Goal: Task Accomplishment & Management: Complete application form

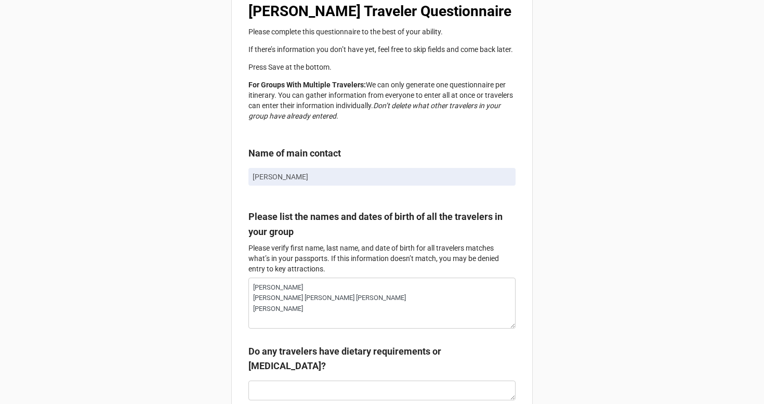
scroll to position [72, 0]
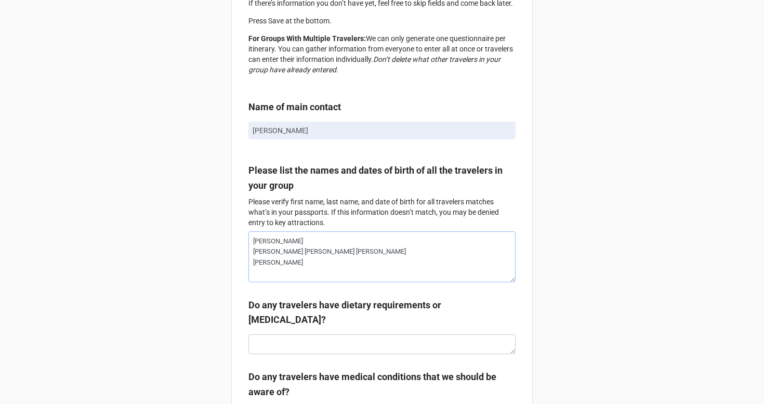
click at [301, 257] on textarea "[PERSON_NAME] [PERSON_NAME] [PERSON_NAME] [PERSON_NAME] [PERSON_NAME]" at bounding box center [381, 256] width 267 height 51
click at [343, 253] on textarea "[PERSON_NAME] [PERSON_NAME] [PERSON_NAME] [PERSON_NAME] [PERSON_NAME]" at bounding box center [381, 256] width 267 height 51
click at [344, 255] on textarea "[PERSON_NAME] [PERSON_NAME] [PERSON_NAME] [PERSON_NAME] [PERSON_NAME]" at bounding box center [381, 256] width 267 height 51
type textarea "x"
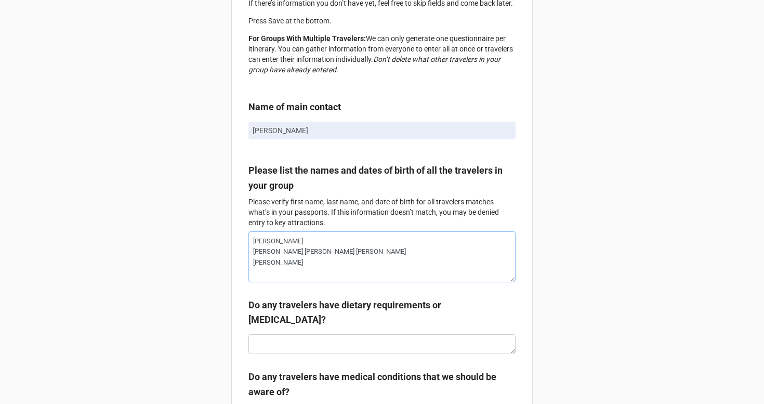
type textarea "[PERSON_NAME] [PERSON_NAME] [PERSON_NAME] [PERSON_NAME] [PERSON_NAME]"
type textarea "x"
type textarea "[PERSON_NAME] [PERSON_NAME] [PERSON_NAME] [PERSON_NAME] [PERSON_NAME]"
type textarea "x"
type textarea "[PERSON_NAME] [PERSON_NAME] [PERSON_NAME] [PERSON_NAME] [PERSON_NAME]"
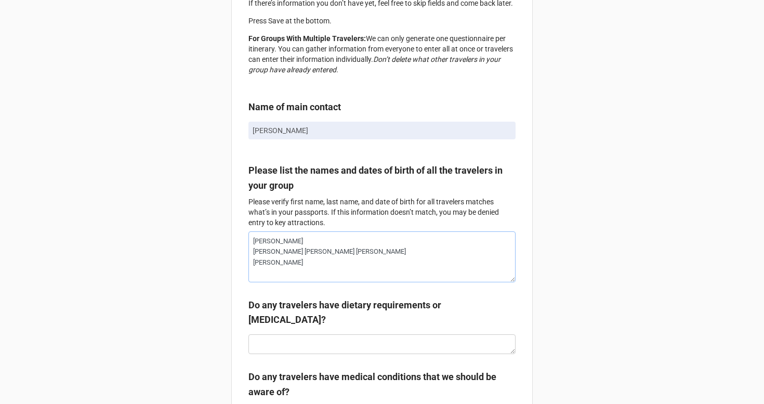
paste textarea "[DATE]"
type textarea "x"
type textarea "[PERSON_NAME] [PERSON_NAME] [PERSON_NAME] - [DATE] [PERSON_NAME] [PERSON_NAME]"
click at [363, 241] on textarea "[PERSON_NAME] [PERSON_NAME] [PERSON_NAME] - [DATE] [PERSON_NAME] [PERSON_NAME]" at bounding box center [381, 256] width 267 height 51
type textarea "x"
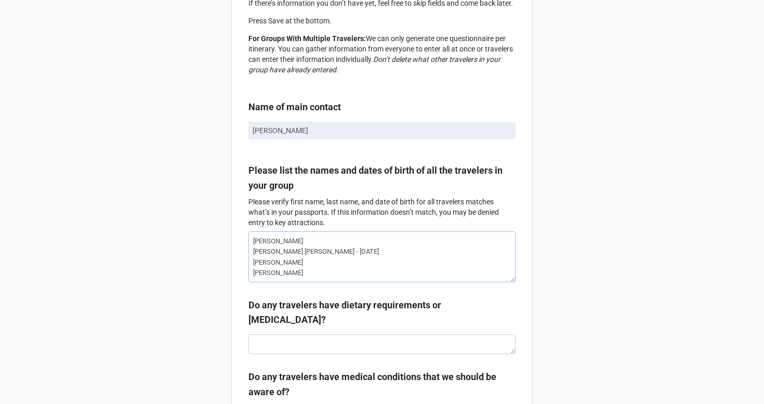
type textarea "[PERSON_NAME] [PERSON_NAME] [PERSON_NAME] - [DATE] [PERSON_NAME] [PERSON_NAME]"
type textarea "x"
type textarea "[PERSON_NAME] - [PERSON_NAME] [PERSON_NAME] - [DATE] [PERSON_NAME] [PERSON_NAME]"
type textarea "x"
type textarea "[PERSON_NAME] - [PERSON_NAME] [PERSON_NAME] - [DATE] [PERSON_NAME] [PERSON_NAME]"
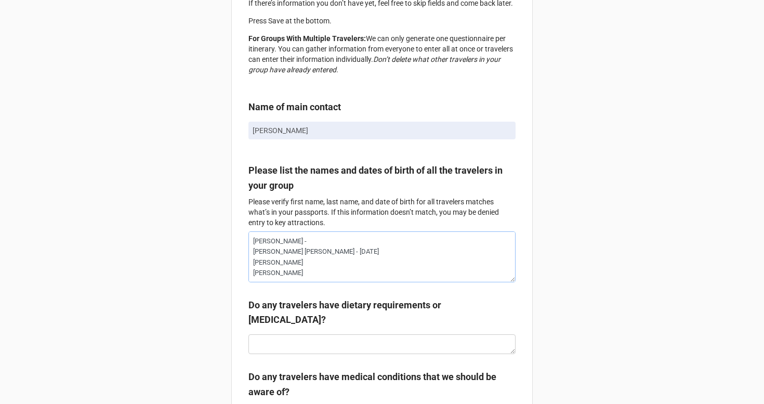
paste textarea "[DATE]"
type textarea "x"
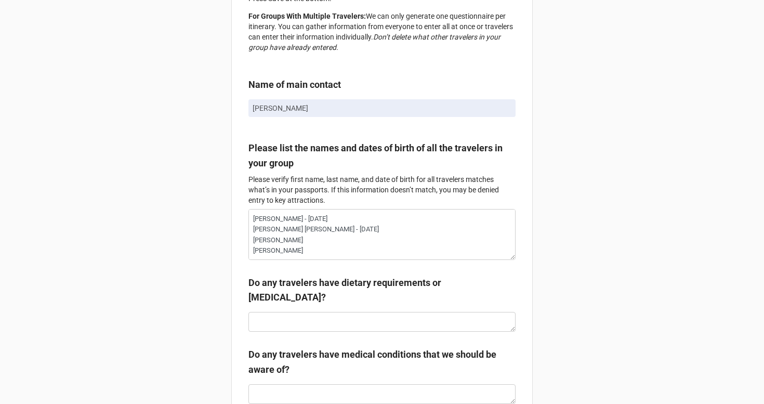
scroll to position [136, 0]
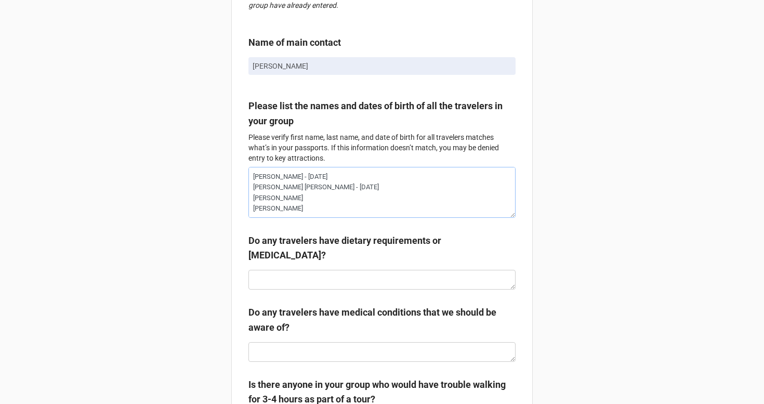
type textarea "[PERSON_NAME] - [DATE] [PERSON_NAME] [PERSON_NAME] - [DATE] [PERSON_NAME] [PERS…"
click at [417, 285] on textarea at bounding box center [381, 280] width 267 height 20
type textarea "x"
type textarea "F"
type textarea "x"
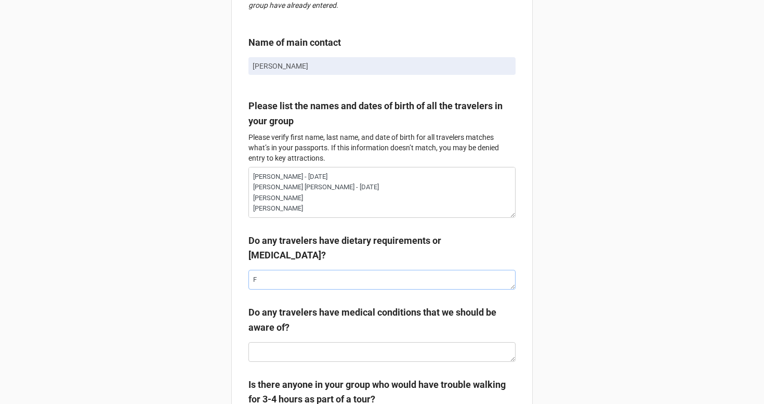
type textarea "Fe"
type textarea "x"
type textarea "Fed"
type textarea "x"
type textarea "Fedu"
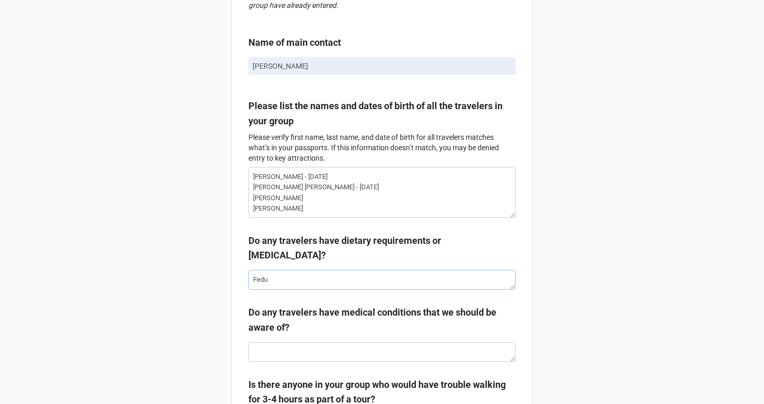
type textarea "x"
type textarea "[PERSON_NAME]"
type textarea "x"
type textarea "[PERSON_NAME]"
type textarea "x"
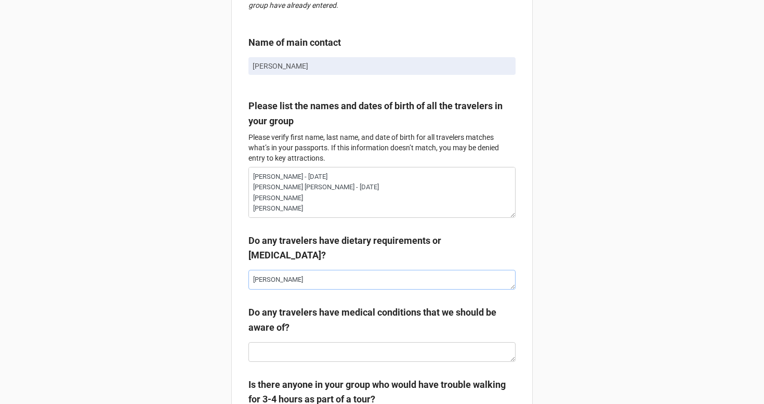
type textarea "[PERSON_NAME] -"
type textarea "x"
type textarea "[PERSON_NAME] -"
type textarea "x"
type textarea "[PERSON_NAME] - ""
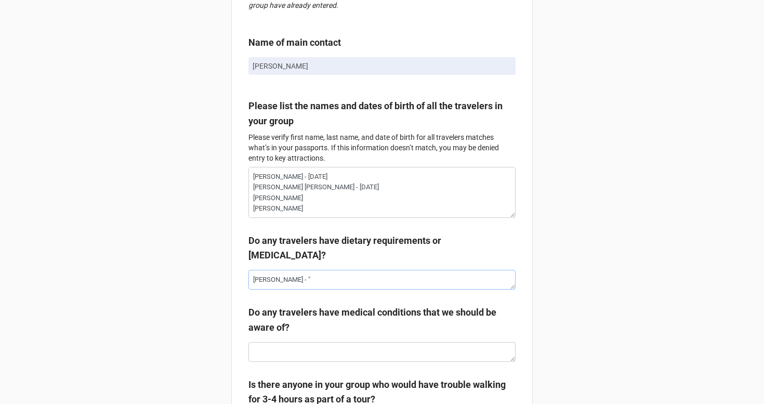
type textarea "x"
type textarea "[PERSON_NAME] - "n"
type textarea "x"
type textarea "[PERSON_NAME] - "no"
type textarea "x"
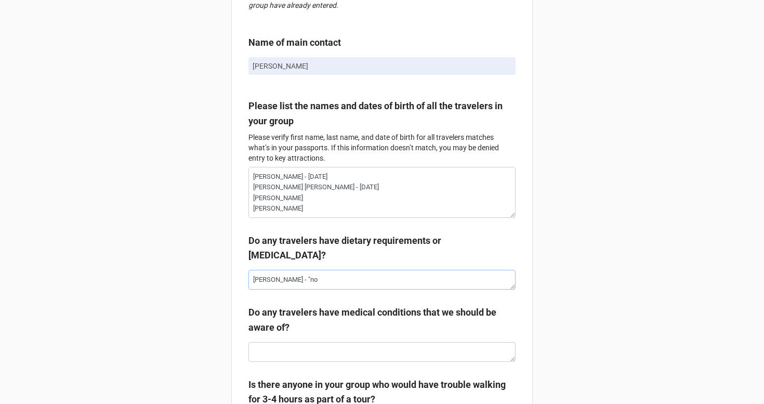
type textarea "[PERSON_NAME] - "non"
type textarea "x"
type textarea "[PERSON_NAME] - "none"
type textarea "x"
type textarea "[PERSON_NAME] - "none'"
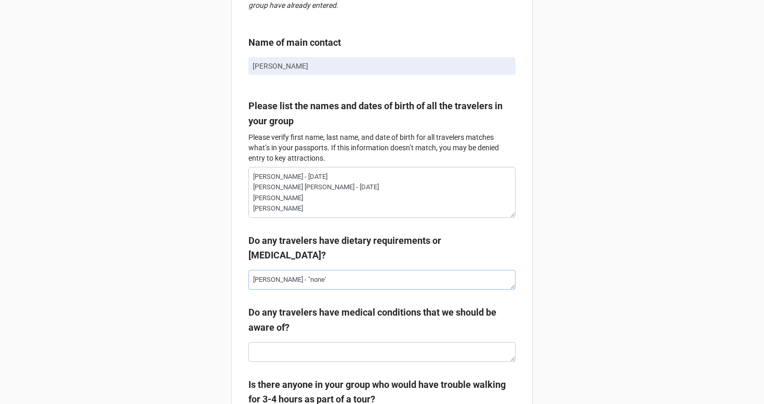
type textarea "x"
type textarea "[PERSON_NAME] - "none"
type textarea "x"
drag, startPoint x: 287, startPoint y: 283, endPoint x: 224, endPoint y: 281, distance: 62.9
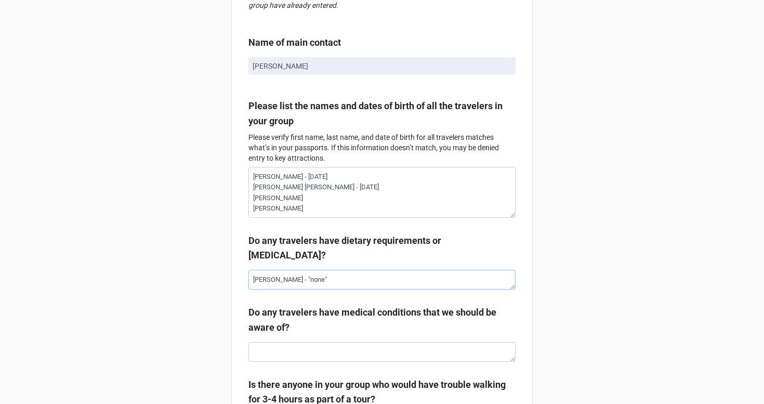
type textarea "[PERSON_NAME] - "none""
click at [281, 346] on textarea at bounding box center [381, 352] width 267 height 20
paste textarea "[PERSON_NAME] - "none""
type textarea "x"
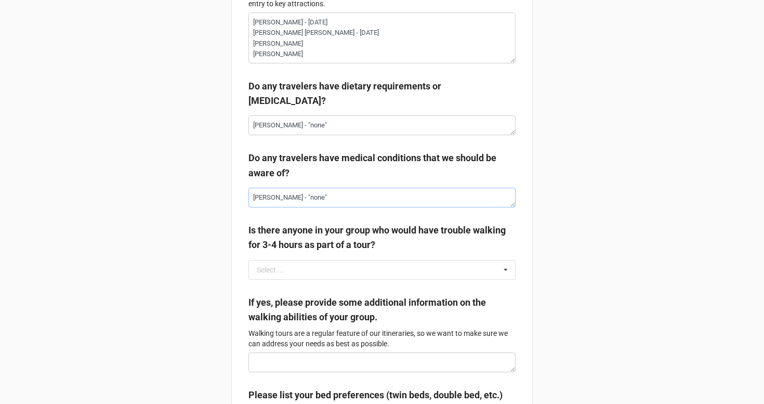
scroll to position [337, 0]
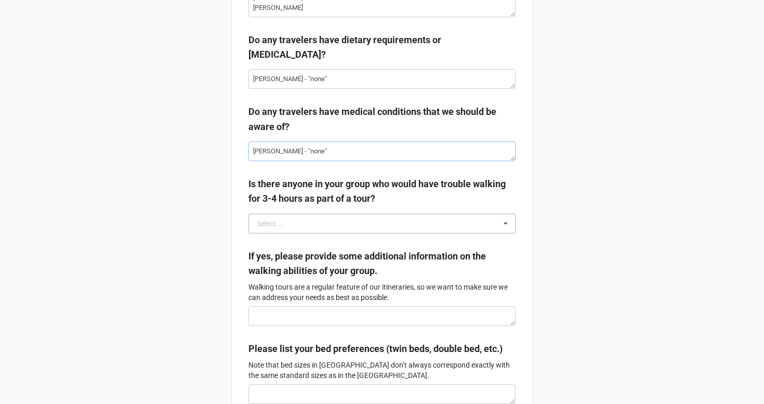
type textarea "[PERSON_NAME] - "none""
click at [314, 230] on input "text" at bounding box center [383, 223] width 266 height 19
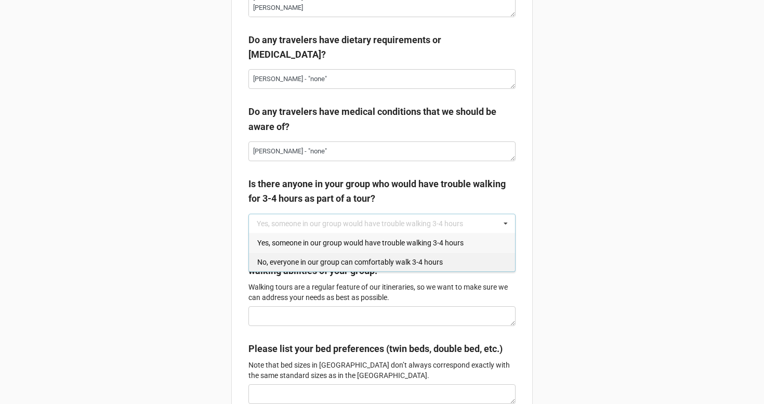
click at [314, 259] on div "No, everyone in our group can comfortably walk 3-4 hours" at bounding box center [382, 261] width 266 height 19
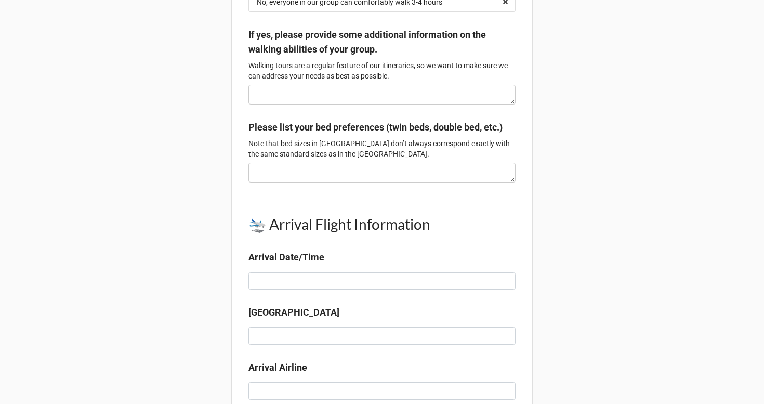
scroll to position [628, 0]
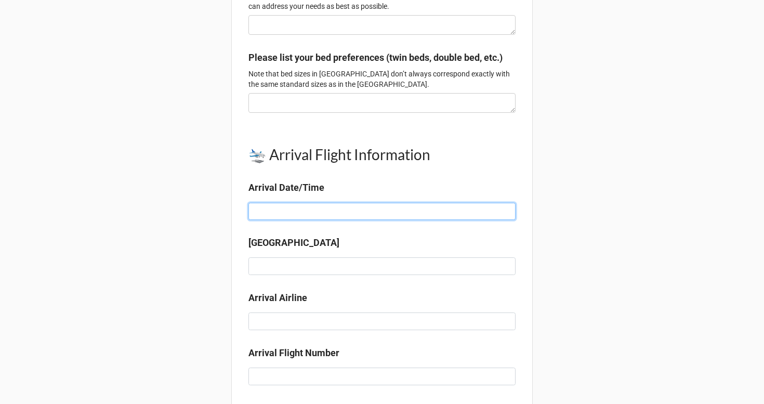
click at [258, 220] on input at bounding box center [381, 212] width 267 height 18
type textarea "x"
type input "F"
type textarea "x"
type input "Fe"
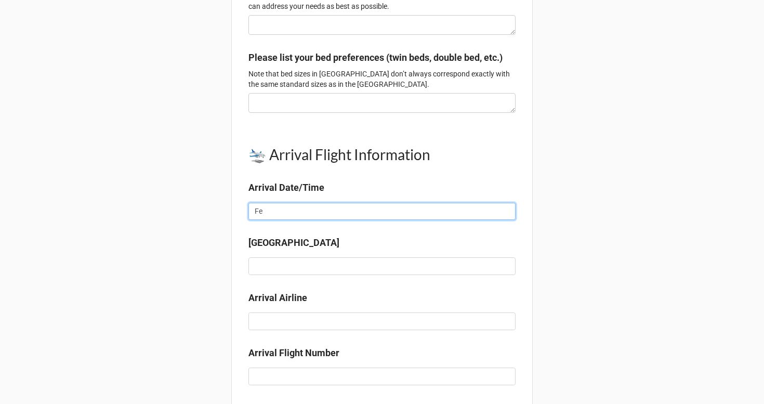
type textarea "x"
type input "Fed"
type textarea "x"
type input "Fedu"
type textarea "x"
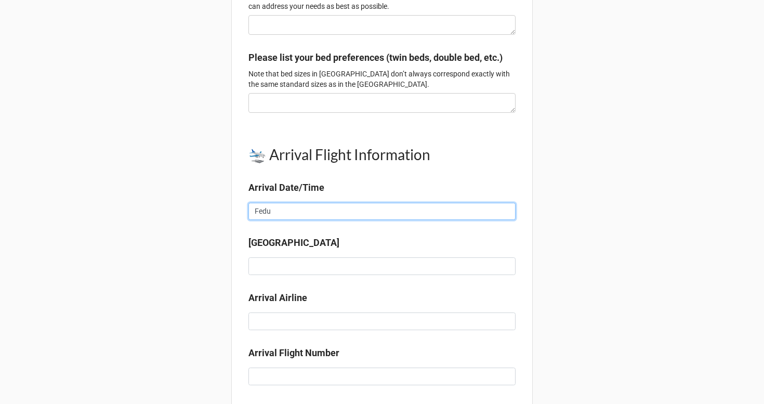
type input "[PERSON_NAME]"
type textarea "x"
type input "[PERSON_NAME]."
type textarea "x"
type input "[PERSON_NAME]."
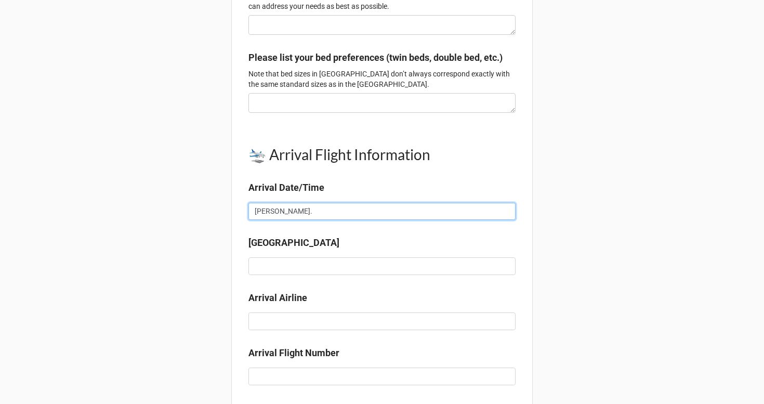
type textarea "x"
type input "[PERSON_NAME]"
type textarea "x"
type input "[PERSON_NAME]"
type textarea "x"
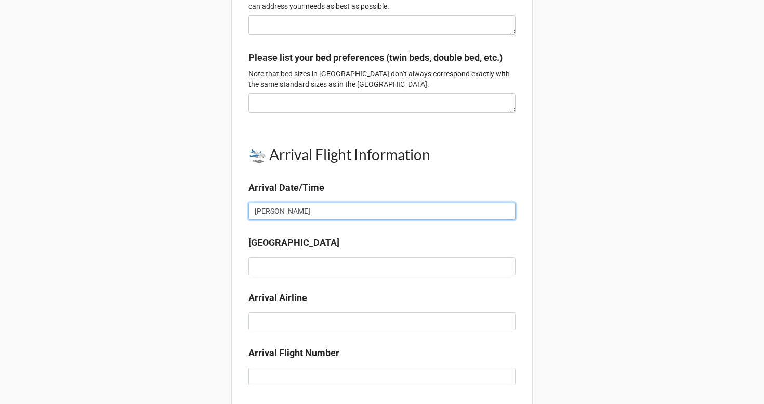
type input "[PERSON_NAME] -"
type textarea "x"
type input "[PERSON_NAME] -"
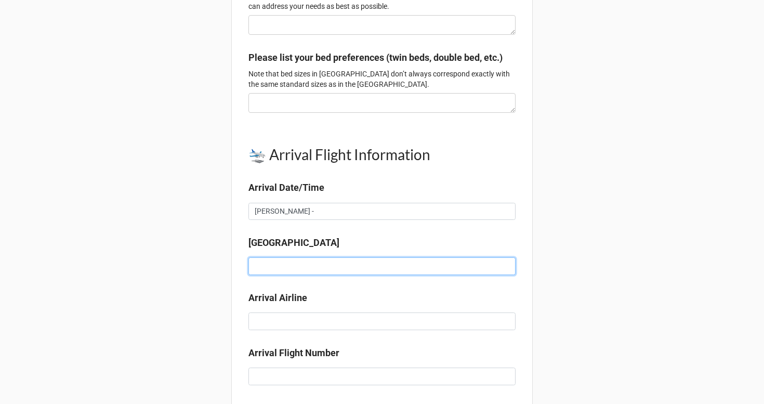
click at [271, 275] on input at bounding box center [381, 266] width 267 height 18
paste input "[PERSON_NAME] -"
type textarea "x"
type input "[PERSON_NAME] -"
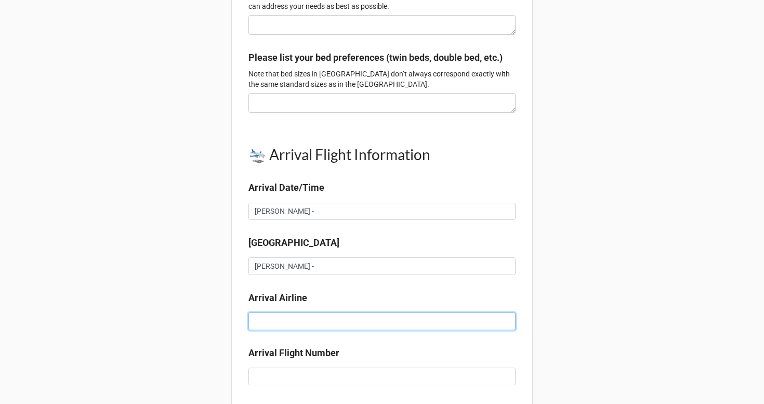
click at [260, 327] on input at bounding box center [381, 321] width 267 height 18
paste input "[PERSON_NAME] -"
type textarea "x"
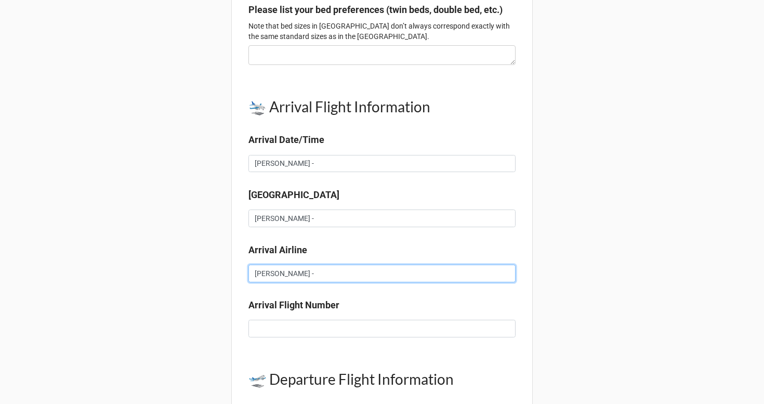
scroll to position [708, 0]
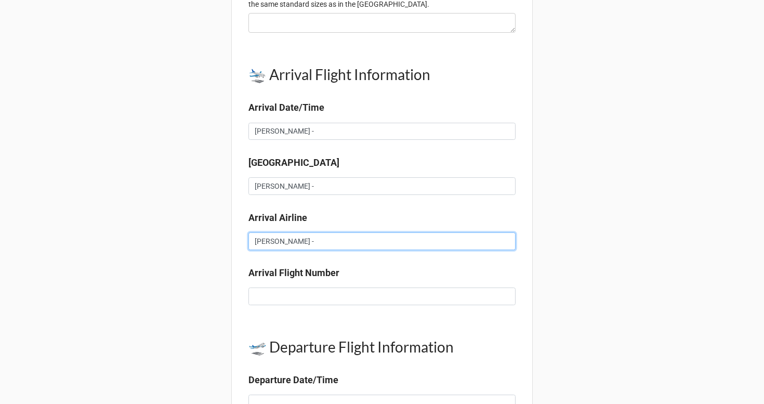
type input "[PERSON_NAME] -"
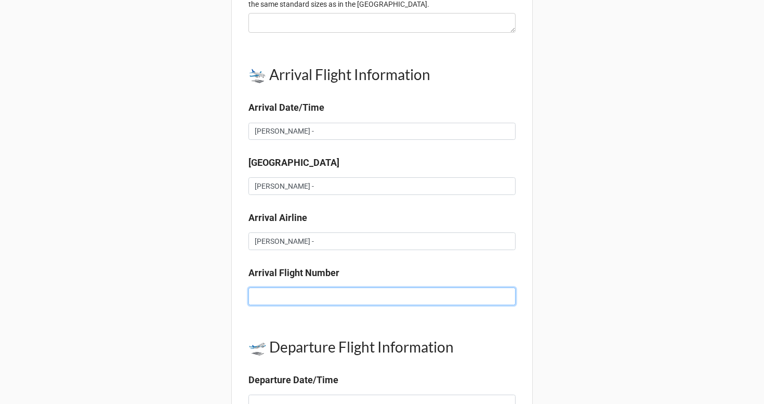
click at [269, 305] on input at bounding box center [381, 296] width 267 height 18
paste input "[PERSON_NAME] -"
type textarea "x"
type input "[PERSON_NAME] -"
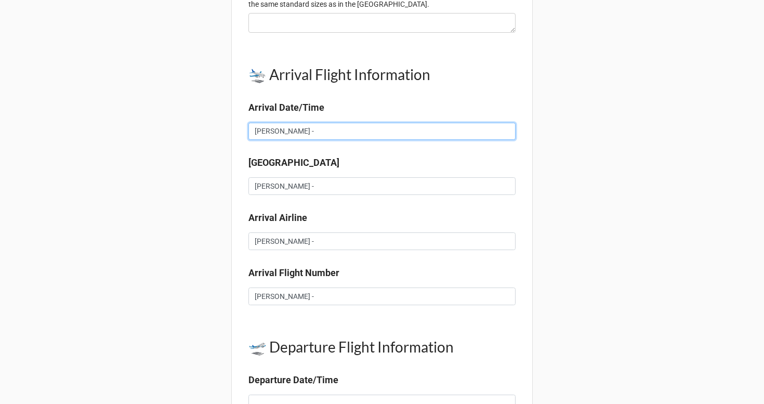
click at [291, 140] on input "[PERSON_NAME] -" at bounding box center [381, 132] width 267 height 18
type textarea "x"
type input "[PERSON_NAME] - 9"
type textarea "x"
type input "[PERSON_NAME] - 9/"
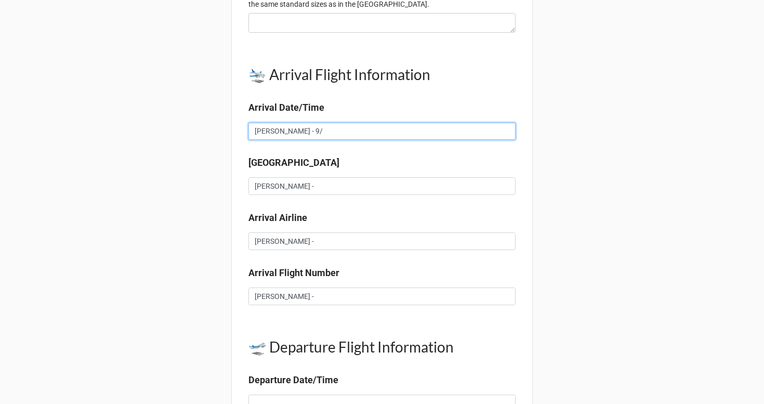
type textarea "x"
type input "[PERSON_NAME] - 9/1"
type textarea "x"
type input "[PERSON_NAME] - 9/12"
type textarea "x"
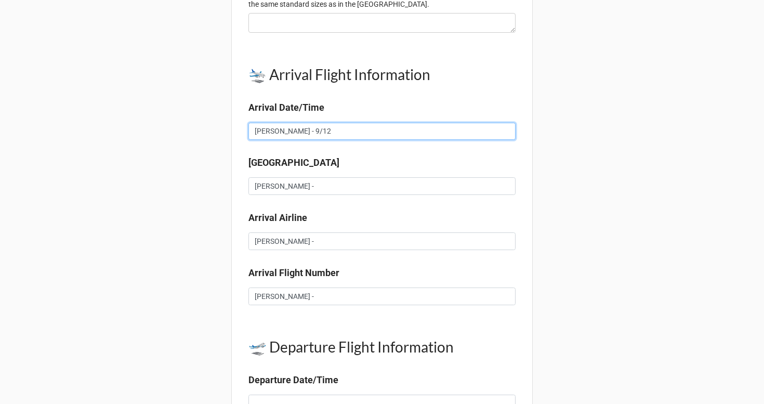
type input "[PERSON_NAME] - 9/1"
type textarea "x"
type input "[PERSON_NAME] - 9/13"
type textarea "x"
type input "[PERSON_NAME] - 9/13"
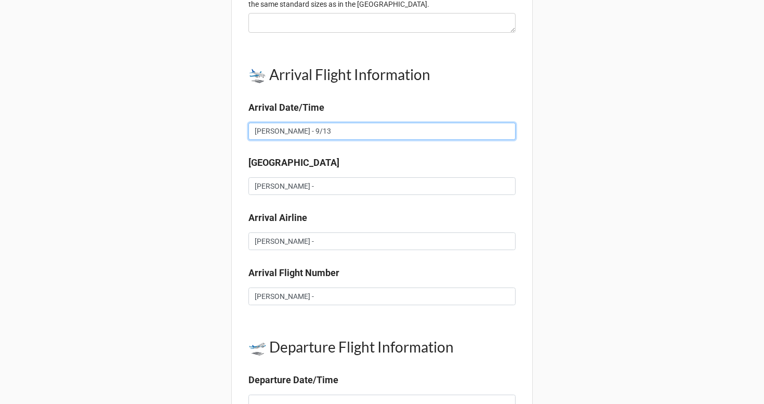
type textarea "x"
type input "[PERSON_NAME] - 9/13 1"
type textarea "x"
type input "[PERSON_NAME] - 9/13 11"
type textarea "x"
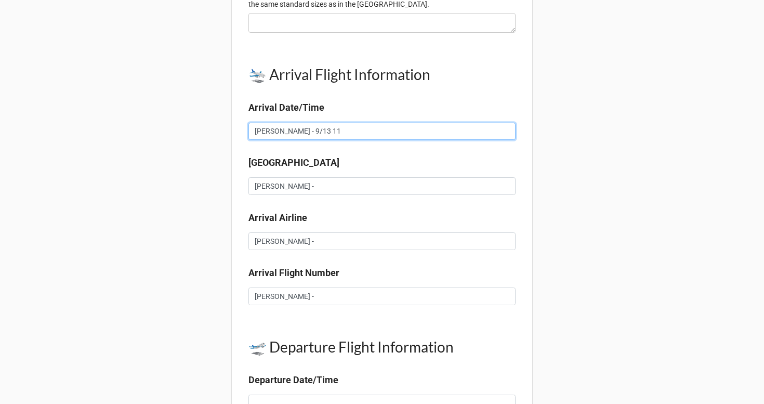
type input "[PERSON_NAME] - 9/13 11:"
type textarea "x"
type input "[PERSON_NAME] - 9/13 11:0"
type textarea "x"
type input "[PERSON_NAME] - [DATE] 11:05"
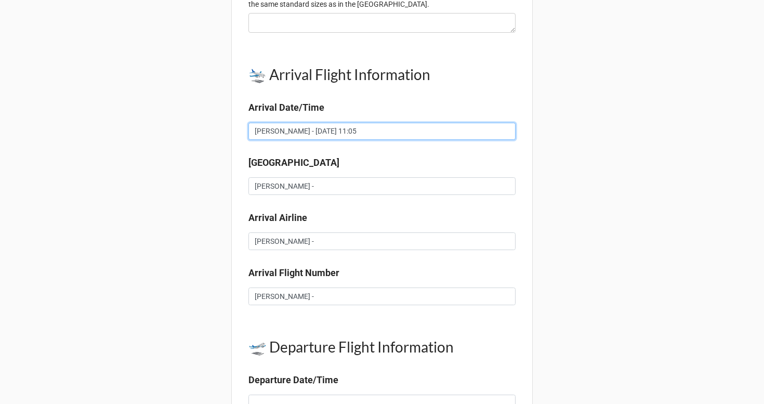
type textarea "x"
type input "[PERSON_NAME] - [DATE] 11:05"
type textarea "x"
type input "[PERSON_NAME] - [DATE] 11:05 A"
type textarea "x"
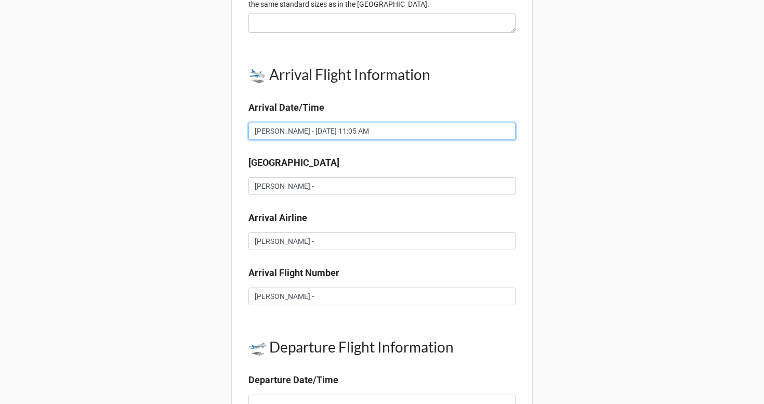
type input "[PERSON_NAME] - [DATE] 11:05 AM"
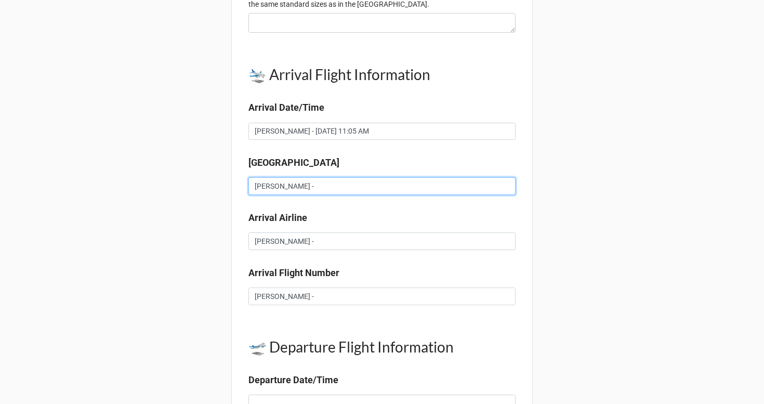
type textarea "x"
type input "[PERSON_NAME] - R"
type textarea "x"
type input "[PERSON_NAME] - Ro"
type textarea "x"
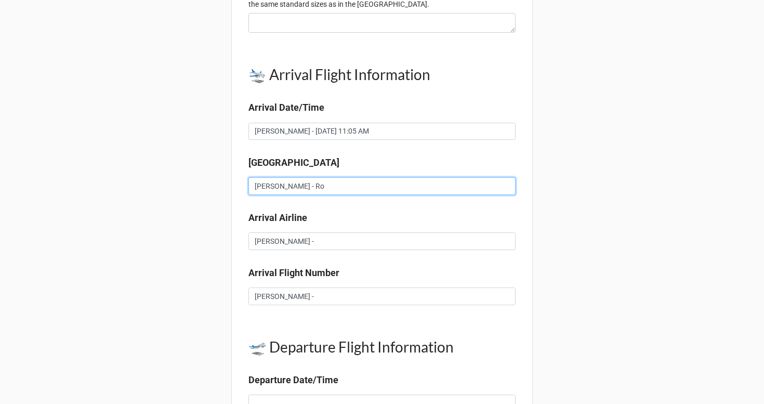
type input "[PERSON_NAME] - [GEOGRAPHIC_DATA]"
type textarea "x"
type input "[PERSON_NAME] - [GEOGRAPHIC_DATA]"
type textarea "x"
type input "[PERSON_NAME] - [GEOGRAPHIC_DATA]"
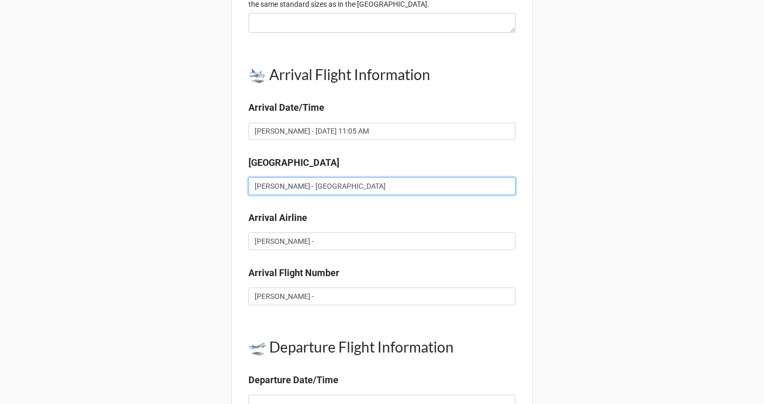
type textarea "x"
type input "[PERSON_NAME] - [GEOGRAPHIC_DATA] ("
type textarea "x"
type input "[PERSON_NAME] - [GEOGRAPHIC_DATA] (F"
type textarea "x"
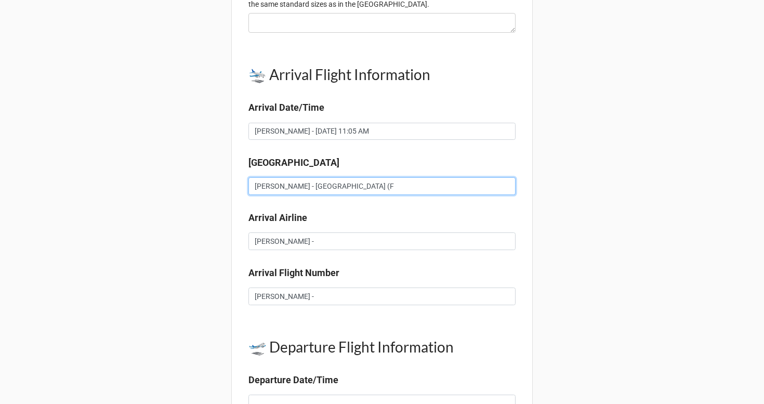
type input "[PERSON_NAME] - Rome (FC"
type textarea "x"
type input "[PERSON_NAME] - Rome (FCO"
type textarea "x"
type input "[PERSON_NAME] - Rome (FCO_"
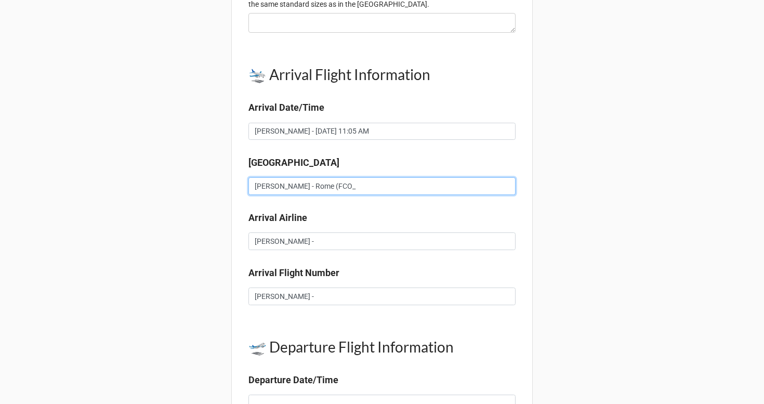
type textarea "x"
type input "[PERSON_NAME] - Rome (FCO_)"
type textarea "x"
type input "[PERSON_NAME] - Rome (FCO_"
type textarea "x"
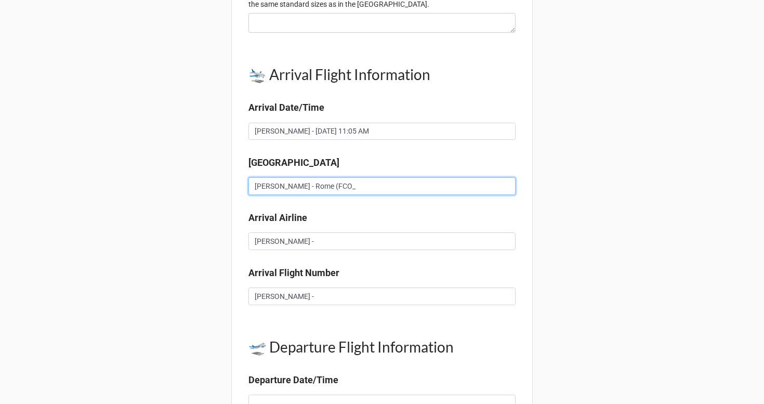
type input "[PERSON_NAME] - Rome (FCO"
type textarea "x"
type input "[PERSON_NAME] - Rome (FCO)"
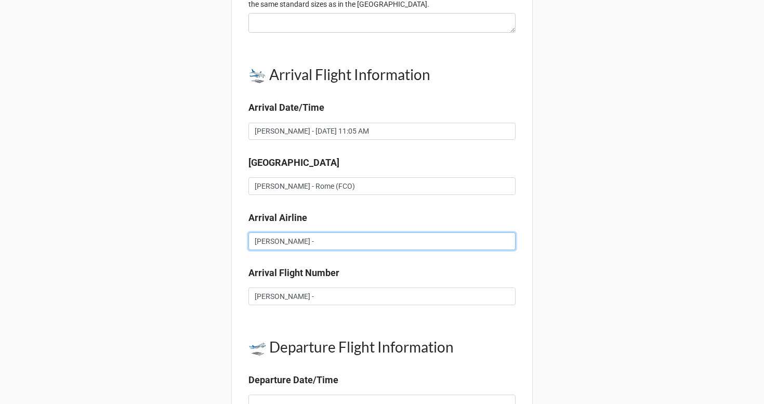
type textarea "x"
type input "[PERSON_NAME] - D"
type textarea "x"
type input "[PERSON_NAME] - De"
type textarea "x"
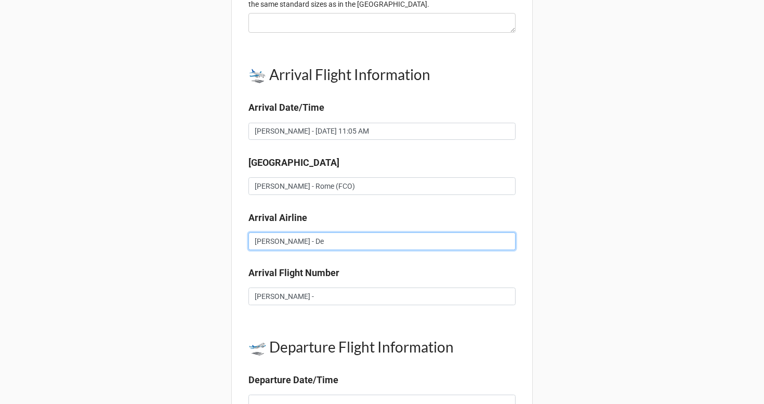
type input "[PERSON_NAME] - Del"
type textarea "x"
type input "[PERSON_NAME]"
type textarea "x"
type input "[PERSON_NAME] - Delta"
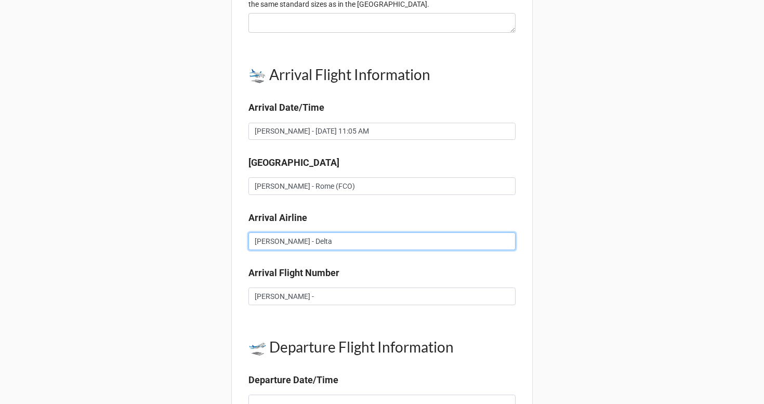
type textarea "x"
type input "[PERSON_NAME] - Delta`"
type textarea "x"
type input "[PERSON_NAME] - Delta"
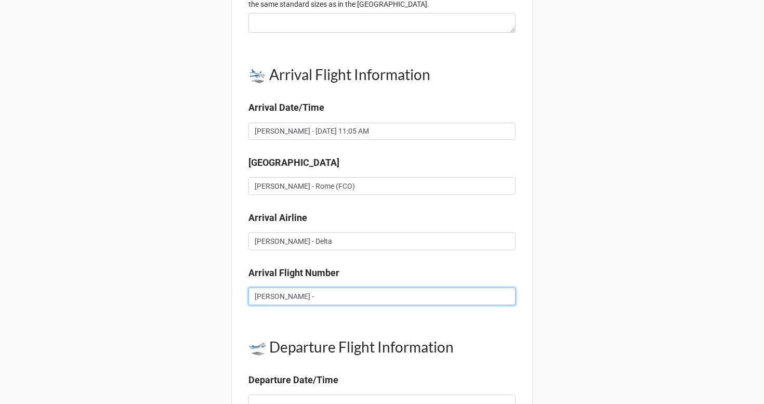
paste input "DL66"
type textarea "x"
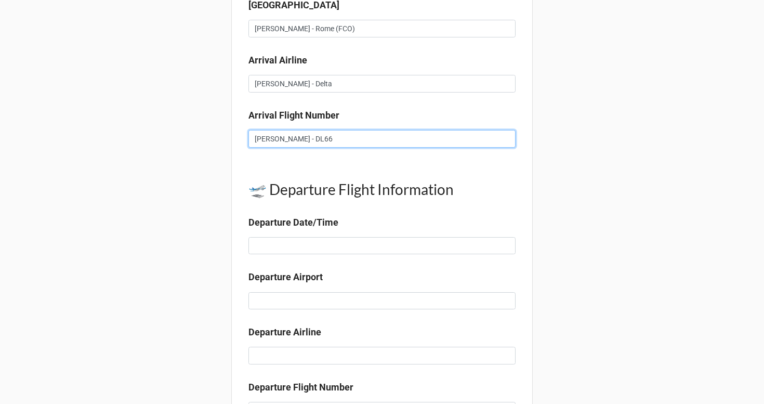
scroll to position [868, 0]
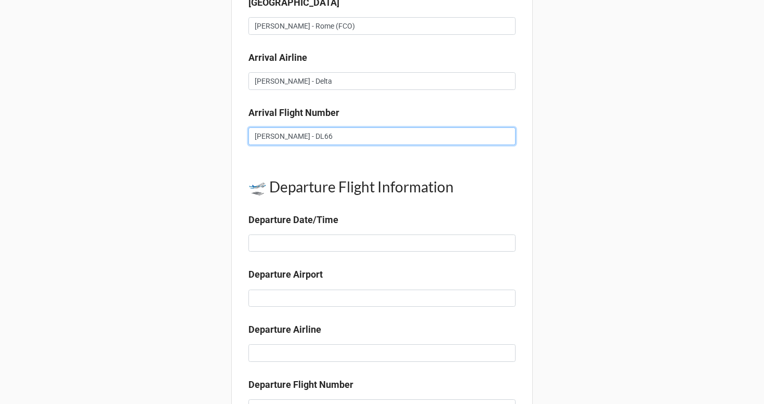
type input "[PERSON_NAME] - DL66"
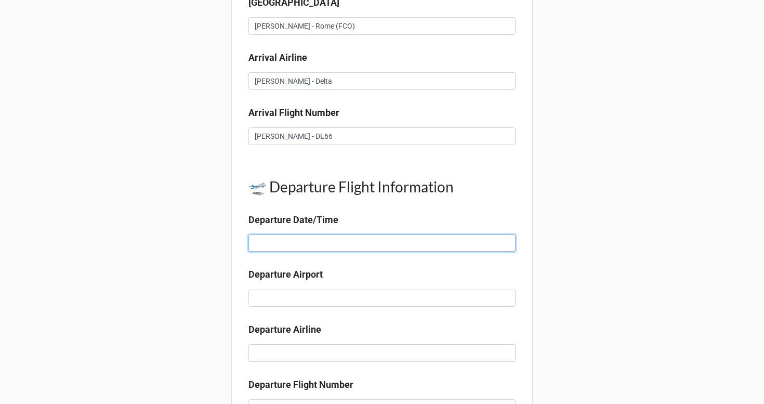
click at [308, 252] on input at bounding box center [381, 243] width 267 height 18
type textarea "x"
type input "F"
type textarea "x"
type input "FE"
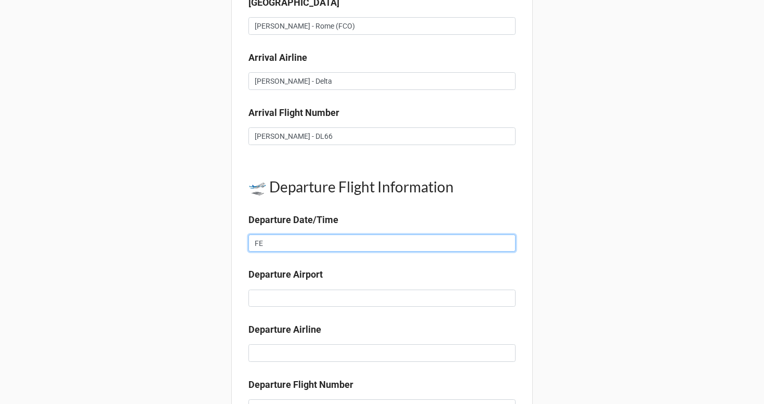
type textarea "x"
type input "FED"
type textarea "x"
type input "FEDU"
type textarea "x"
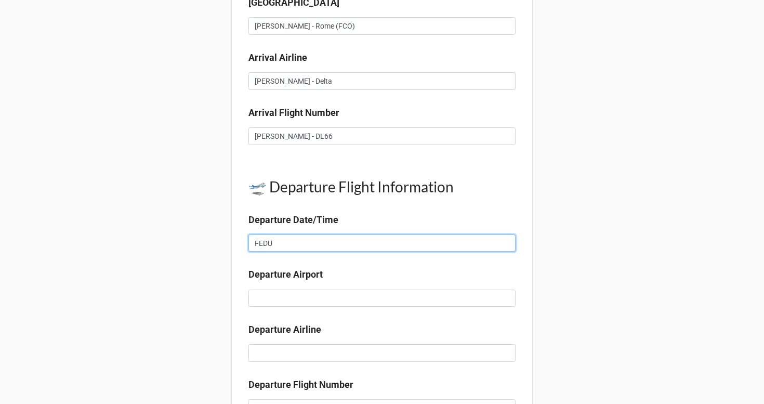
type input "[PERSON_NAME]"
type textarea "x"
type input "FEDU"
type textarea "x"
type input "FED"
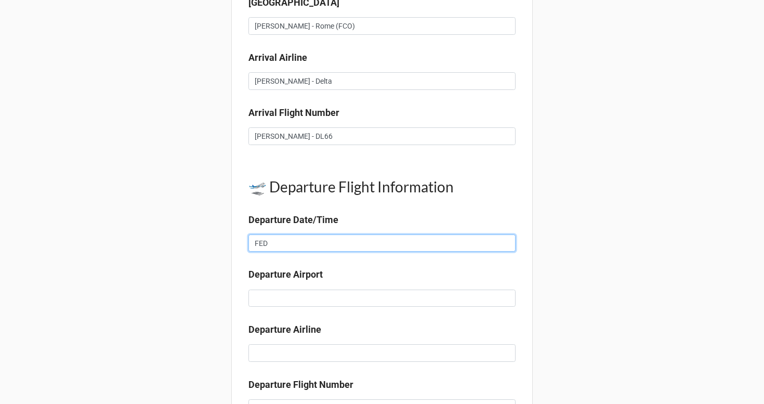
type textarea "x"
type input "FE"
type textarea "x"
type input "F"
type textarea "x"
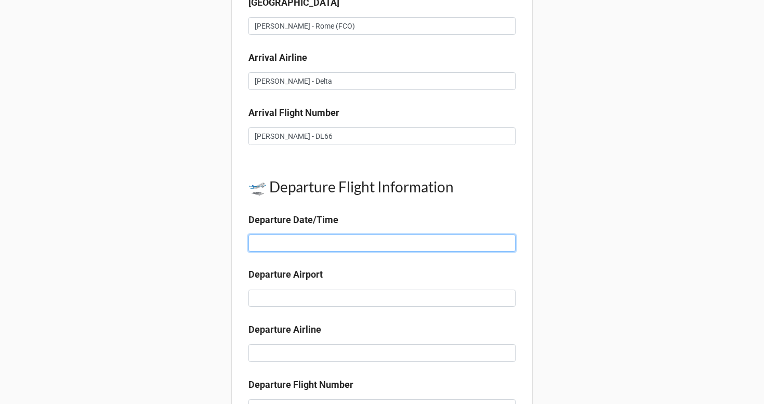
type textarea "x"
type input "F"
type textarea "x"
type input "Fe"
type textarea "x"
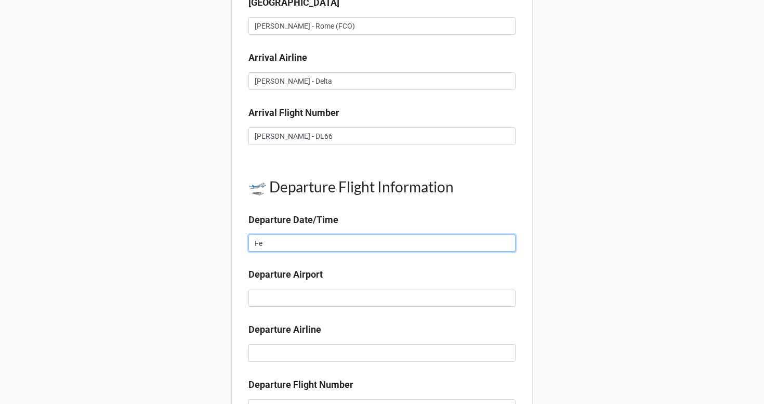
type input "Fed"
type textarea "x"
type input "Fedu"
type textarea "x"
type input "[PERSON_NAME]"
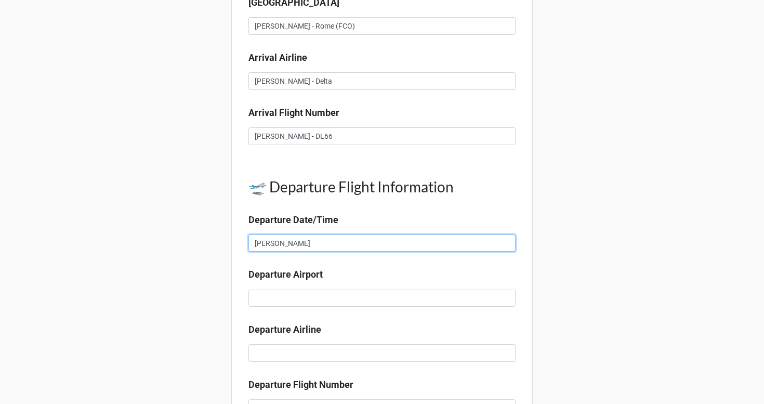
type textarea "x"
type input "[PERSON_NAME]"
type textarea "x"
type input "[PERSON_NAME] ="
type textarea "x"
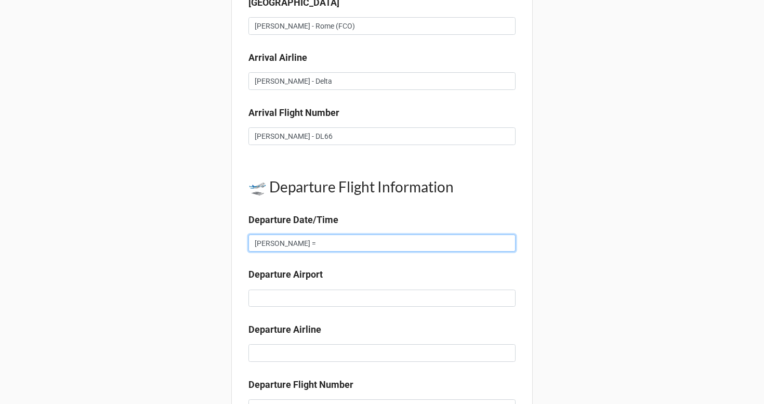
type input "[PERSON_NAME] ="
type textarea "x"
type input "[PERSON_NAME] ="
type textarea "x"
type input "[PERSON_NAME] =\"
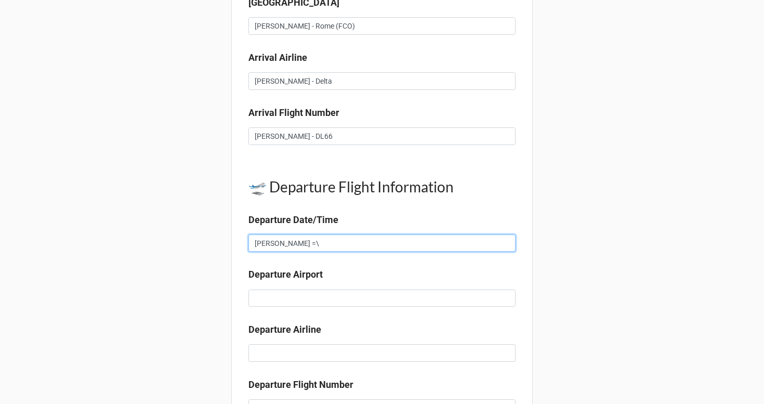
type textarea "x"
type input "[PERSON_NAME] ="
type textarea "x"
type input "[PERSON_NAME]"
type textarea "x"
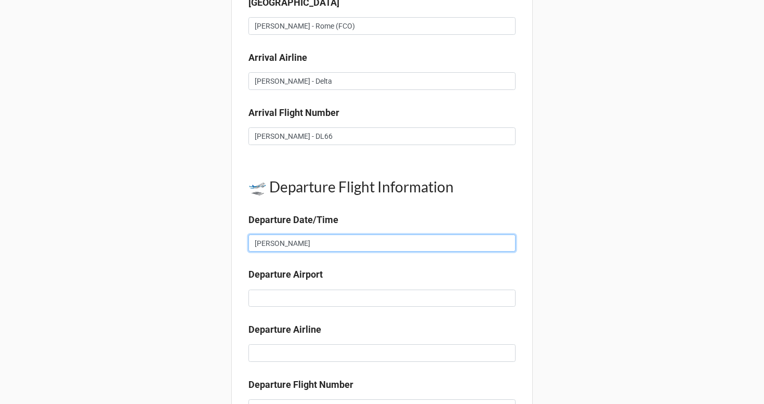
type input "[PERSON_NAME] -"
type textarea "x"
type input "[PERSON_NAME] -"
click at [351, 252] on input "[PERSON_NAME] - 9/23" at bounding box center [381, 243] width 267 height 18
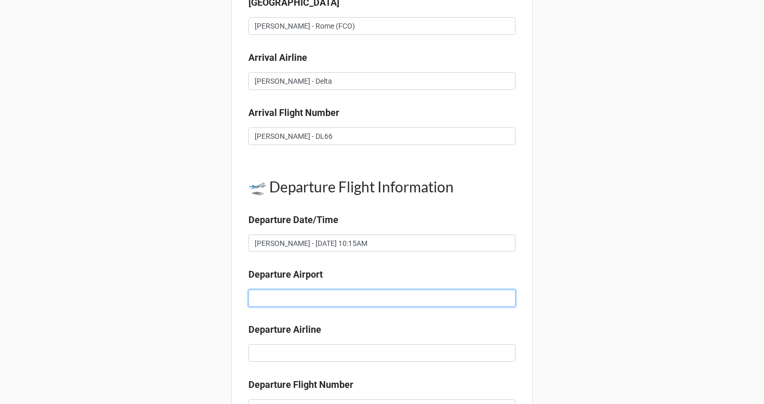
click at [290, 307] on input at bounding box center [381, 299] width 267 height 18
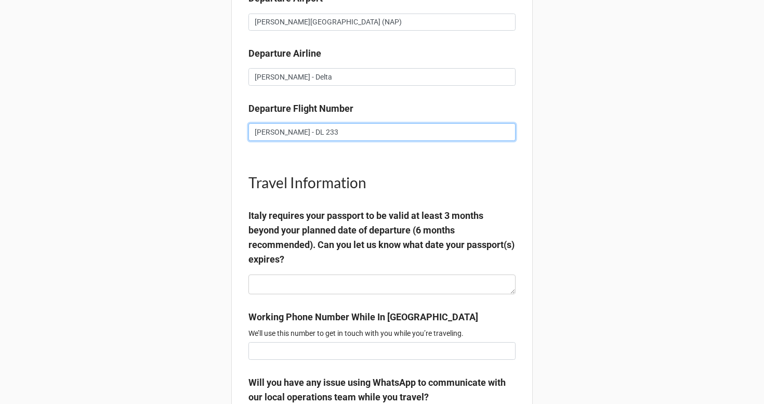
scroll to position [1198, 0]
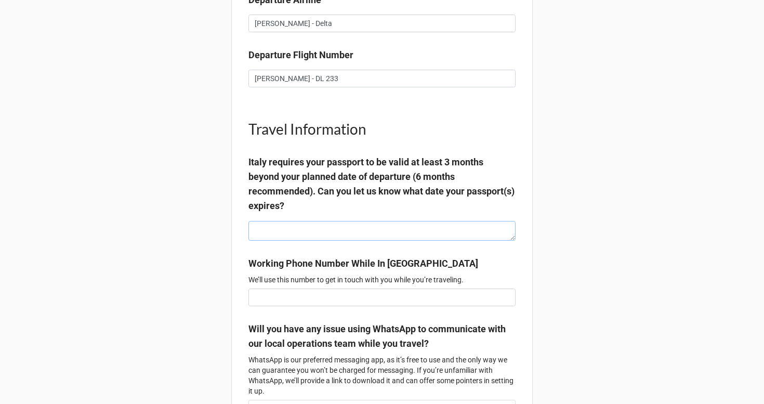
click at [347, 241] on textarea at bounding box center [381, 231] width 267 height 20
paste textarea "- [PERSON_NAME] passport expires [DATE] - [PERSON_NAME] passport expires [DATE]"
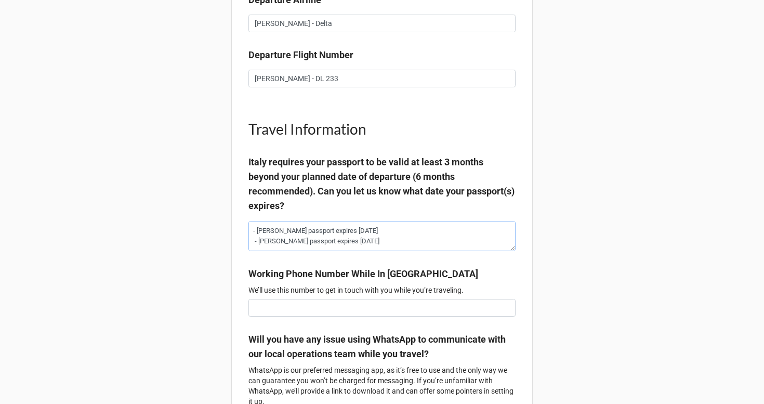
click at [258, 245] on textarea "- [PERSON_NAME] passport expires [DATE] - [PERSON_NAME] passport expires [DATE]" at bounding box center [381, 236] width 267 height 30
drag, startPoint x: 258, startPoint y: 245, endPoint x: 268, endPoint y: 204, distance: 42.2
click at [268, 204] on label "Italy requires your passport to be valid at least 3 months beyond your planned …" at bounding box center [381, 184] width 267 height 59
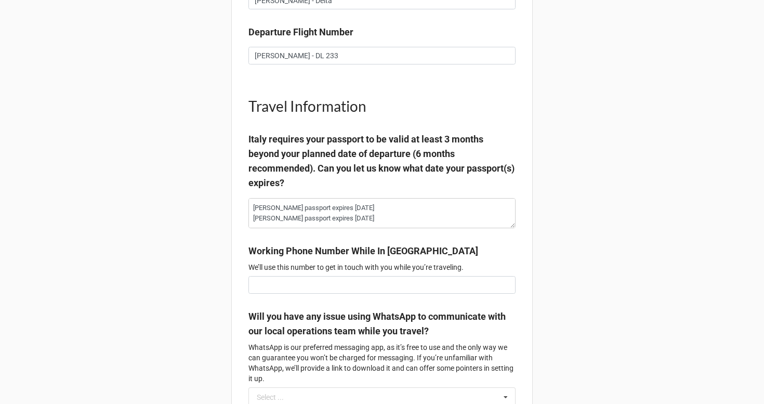
scroll to position [1257, 0]
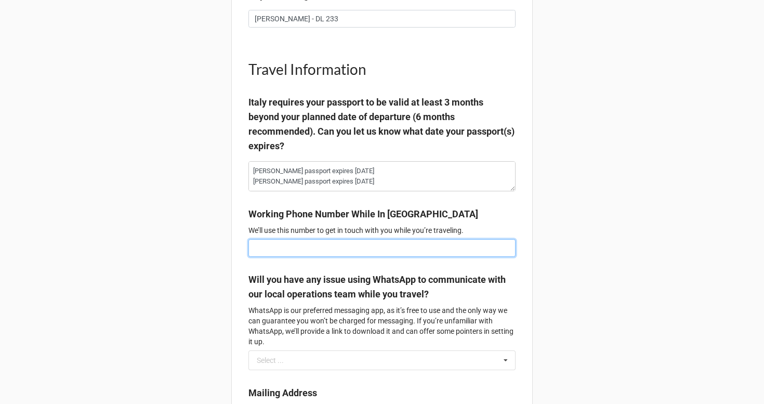
click at [299, 257] on input at bounding box center [381, 248] width 267 height 18
paste input "[PERSON_NAME] [PHONE_NUMBER]"
click at [281, 257] on input "[PERSON_NAME] [PHONE_NUMBER]" at bounding box center [381, 248] width 267 height 18
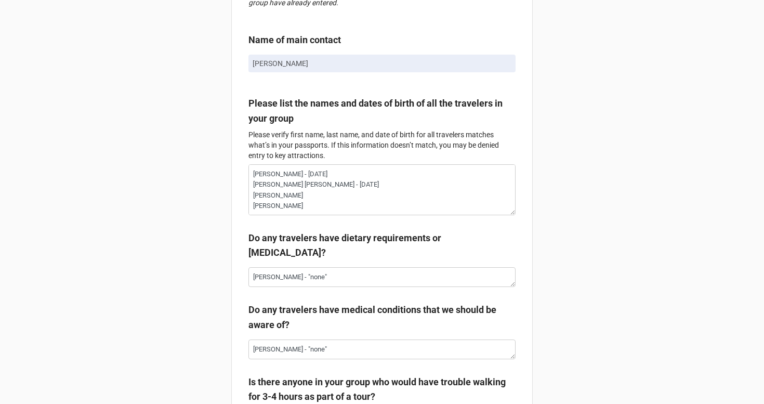
scroll to position [140, 0]
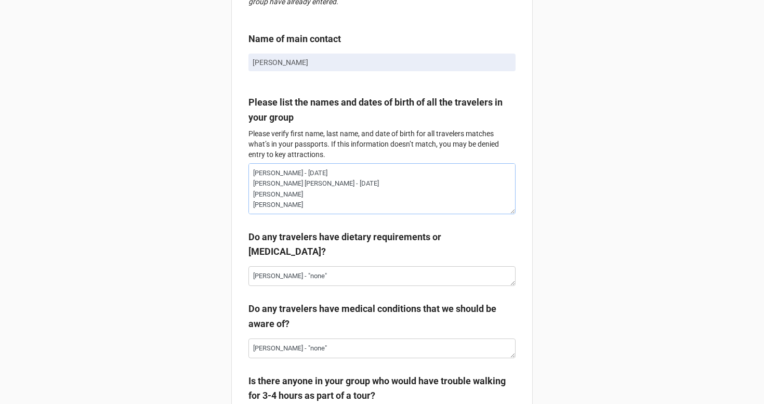
click at [341, 212] on textarea "[PERSON_NAME] - [DATE] [PERSON_NAME] [PERSON_NAME] - [DATE] [PERSON_NAME] [PERS…" at bounding box center [381, 188] width 267 height 51
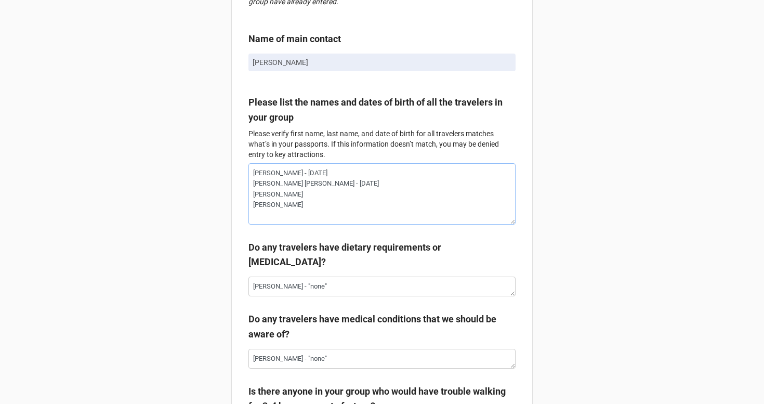
paste textarea "[PERSON_NAME] DOB - [DEMOGRAPHIC_DATA]"
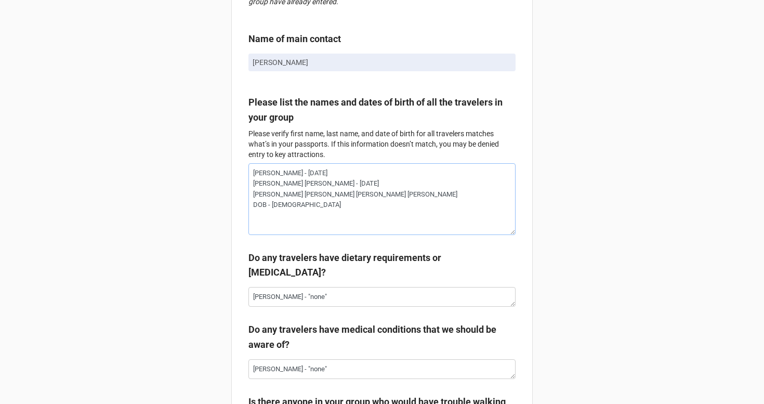
click at [265, 230] on textarea "[PERSON_NAME] - [DATE] [PERSON_NAME] [PERSON_NAME] - [DATE] [PERSON_NAME] [PERS…" at bounding box center [381, 199] width 267 height 72
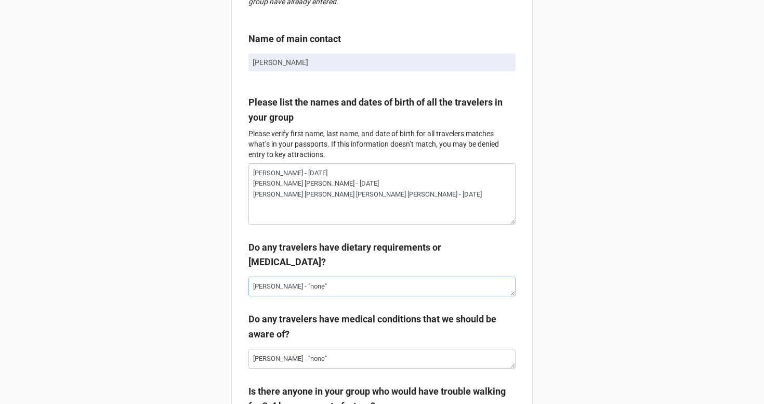
click at [319, 296] on textarea "[PERSON_NAME] - "none"" at bounding box center [381, 287] width 267 height 20
drag, startPoint x: 288, startPoint y: 219, endPoint x: 320, endPoint y: 221, distance: 31.2
click at [320, 221] on textarea "[PERSON_NAME] - [DATE] [PERSON_NAME] [PERSON_NAME] - [DATE] [PERSON_NAME] [PERS…" at bounding box center [381, 193] width 267 height 61
click at [327, 287] on textarea "[PERSON_NAME] - "none" |" at bounding box center [381, 287] width 267 height 20
paste textarea "[PERSON_NAME]"
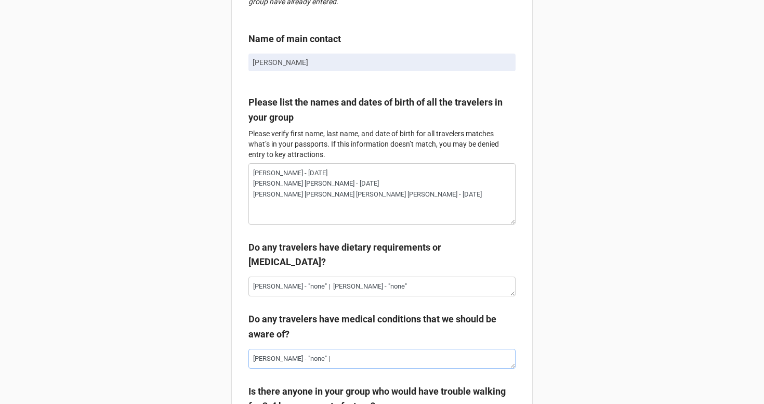
paste textarea "[PERSON_NAME]"
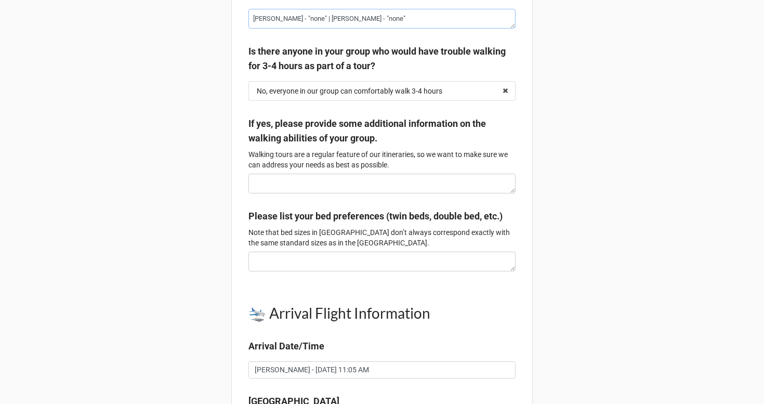
scroll to position [530, 0]
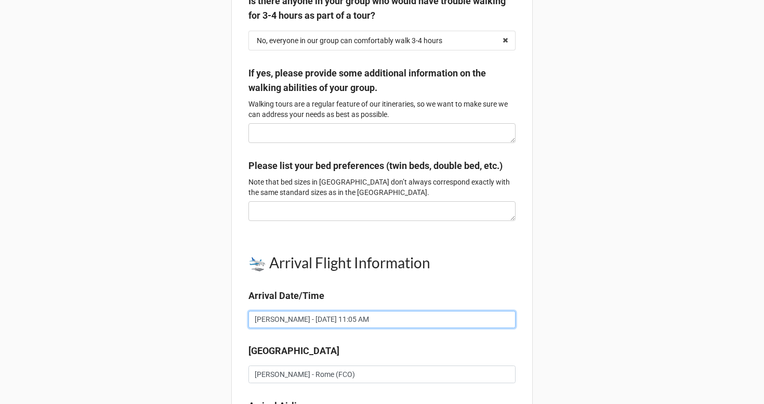
click at [372, 329] on input "[PERSON_NAME] - [DATE] 11:05 AM" at bounding box center [381, 320] width 267 height 18
paste input "[PERSON_NAME]"
click at [368, 329] on input "[PERSON_NAME] - [DATE] 11:05 AM | [PERSON_NAME] -" at bounding box center [381, 320] width 267 height 18
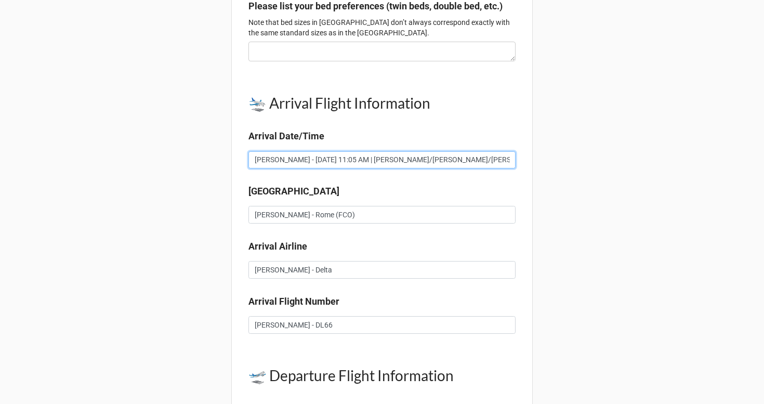
scroll to position [690, 0]
drag, startPoint x: 455, startPoint y: 164, endPoint x: 453, endPoint y: 171, distance: 7.6
click at [455, 150] on div "🛬 Arrival Flight Information Arrival Date/Time" at bounding box center [381, 113] width 267 height 74
click at [451, 168] on input "[PERSON_NAME] - [DATE] 11:05 AM | [PERSON_NAME]/[PERSON_NAME]/[PERSON_NAME] -" at bounding box center [381, 160] width 267 height 18
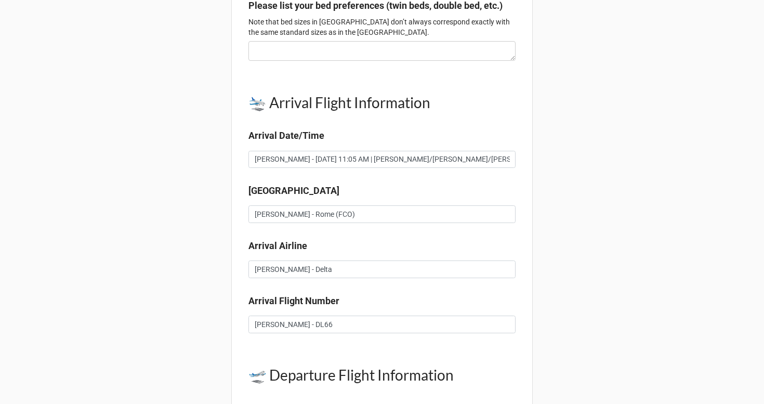
click at [401, 230] on div "Arrival Airport [PERSON_NAME] - [GEOGRAPHIC_DATA] (FCO)" at bounding box center [381, 206] width 267 height 47
click at [402, 223] on input "[PERSON_NAME] - Rome (FCO)" at bounding box center [381, 214] width 267 height 18
click at [335, 168] on input "[PERSON_NAME] - [DATE] 11:05 AM | [PERSON_NAME]/[PERSON_NAME]/[PERSON_NAME] - […" at bounding box center [381, 160] width 267 height 18
drag, startPoint x: 335, startPoint y: 173, endPoint x: 408, endPoint y: 176, distance: 72.8
click at [408, 168] on input "[PERSON_NAME] - [DATE] 11:05 AM | [PERSON_NAME]/[PERSON_NAME]/[PERSON_NAME] - […" at bounding box center [381, 160] width 267 height 18
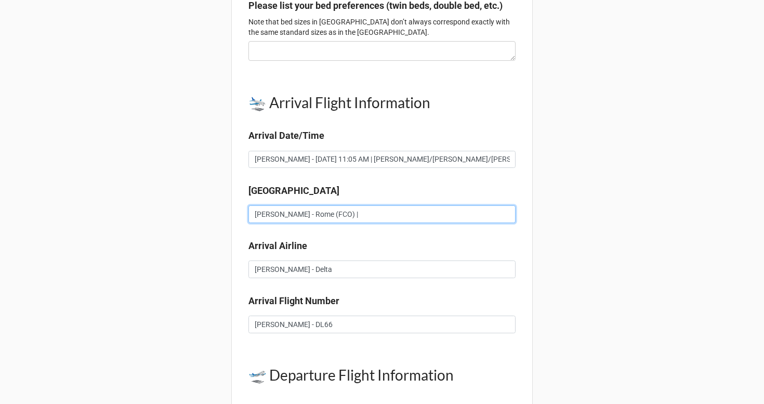
click at [369, 223] on input "[PERSON_NAME] - Rome (FCO) |" at bounding box center [381, 214] width 267 height 18
paste input "[PERSON_NAME]/[PERSON_NAME]/[PERSON_NAME]"
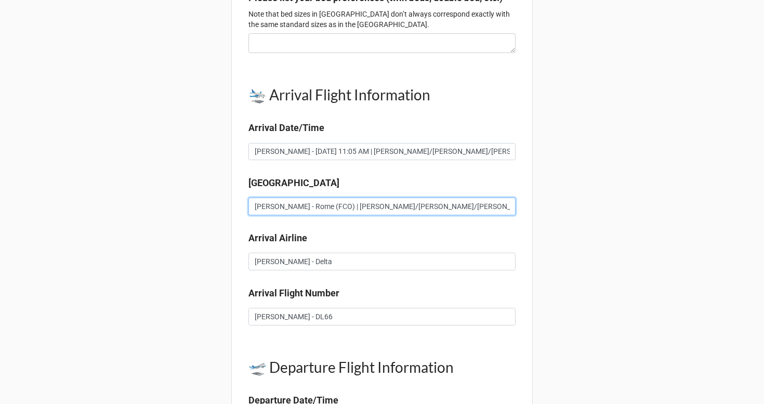
scroll to position [704, 0]
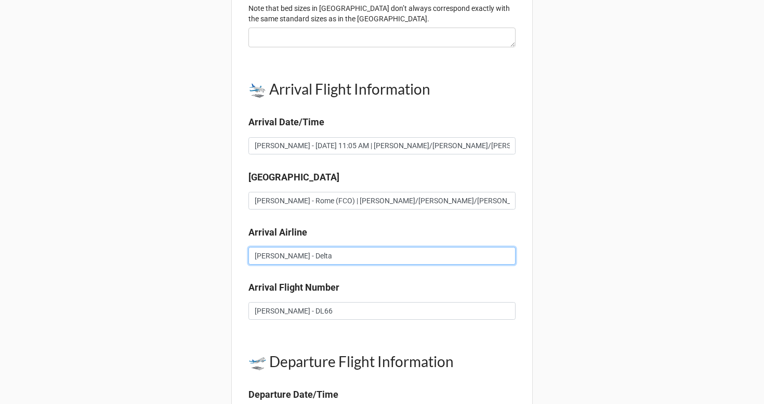
click at [318, 265] on input "[PERSON_NAME] - Delta" at bounding box center [381, 256] width 267 height 18
paste input "[PERSON_NAME]/[PERSON_NAME]/[PERSON_NAME]"
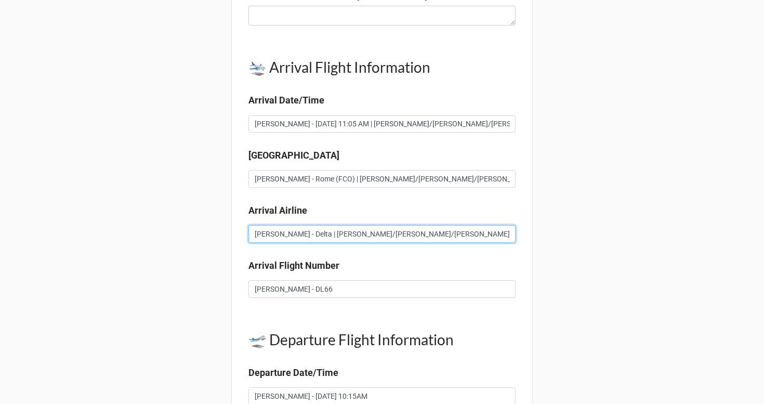
scroll to position [724, 0]
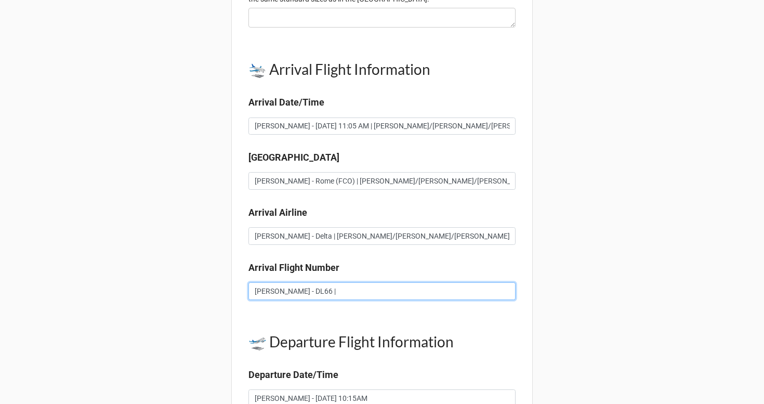
paste input "[PERSON_NAME]/[PERSON_NAME]/[PERSON_NAME]"
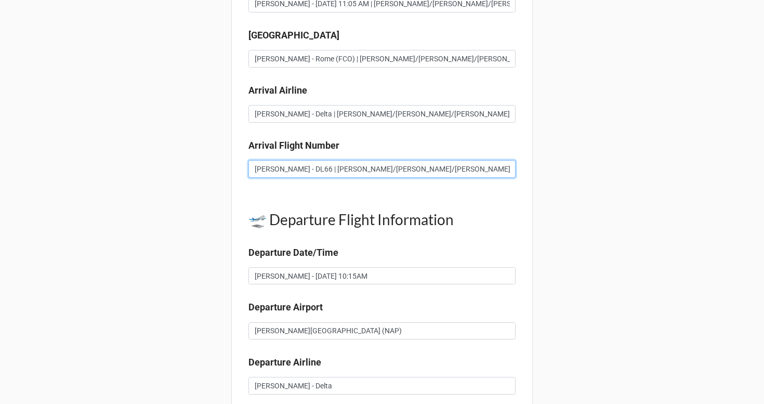
scroll to position [858, 0]
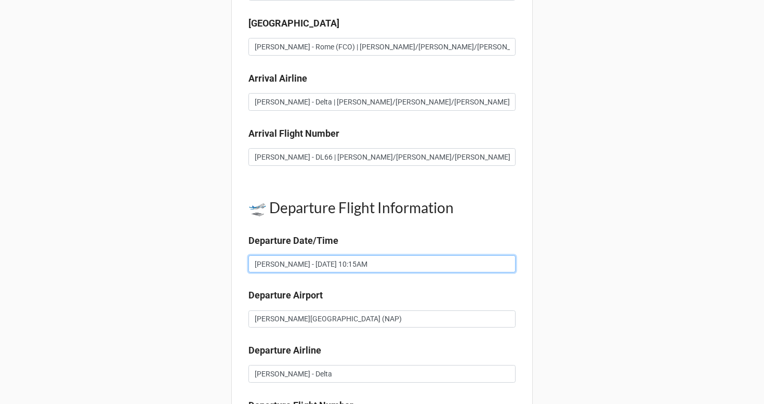
click at [379, 273] on input "[PERSON_NAME] - [DATE] 10:15AM" at bounding box center [381, 264] width 267 height 18
paste input "[PERSON_NAME]/[PERSON_NAME]/[PERSON_NAME]"
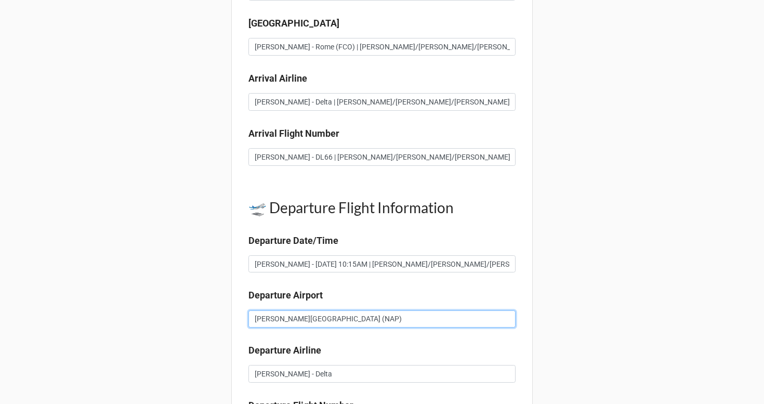
click at [385, 328] on input "[PERSON_NAME][GEOGRAPHIC_DATA] (NAP)" at bounding box center [381, 319] width 267 height 18
paste input "[PERSON_NAME]/[PERSON_NAME]/[PERSON_NAME]"
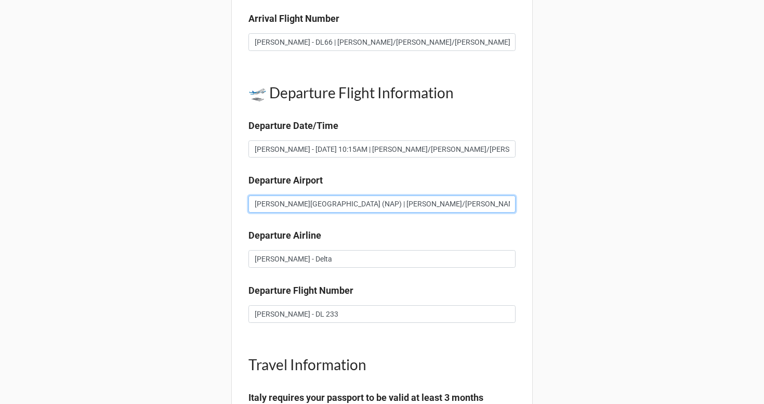
scroll to position [959, 0]
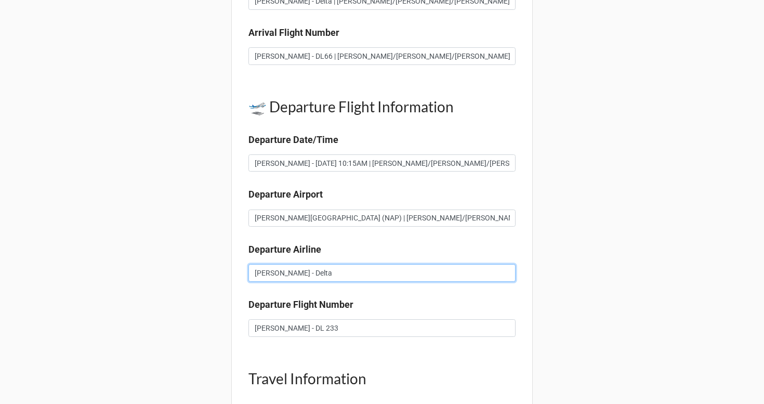
click at [414, 282] on input "[PERSON_NAME] - Delta" at bounding box center [381, 273] width 267 height 18
paste input "[PERSON_NAME]/[PERSON_NAME]/[PERSON_NAME]"
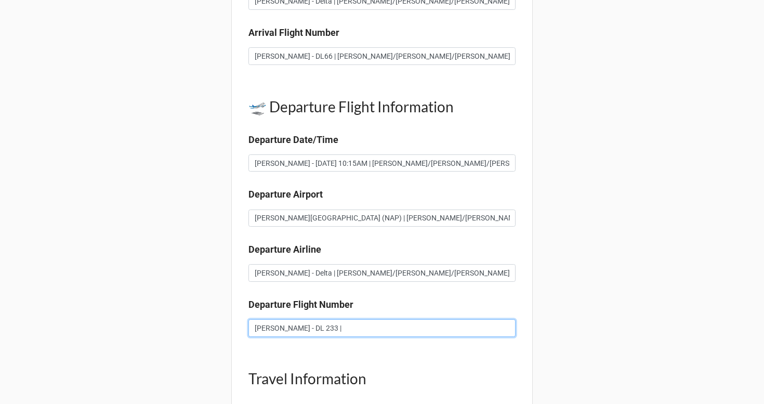
paste input "[PERSON_NAME]/[PERSON_NAME]/[PERSON_NAME]"
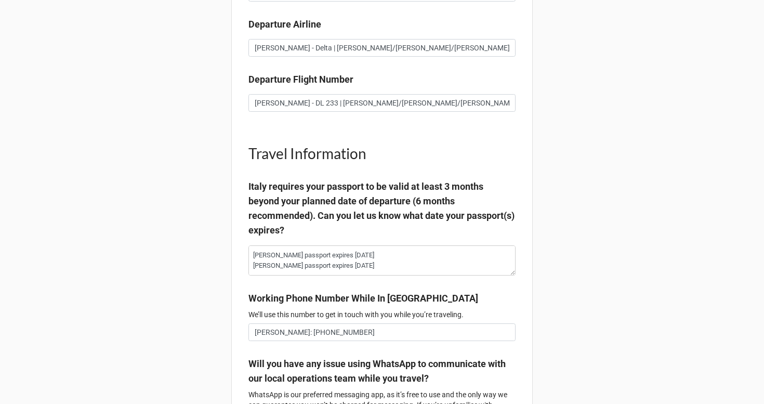
scroll to position [1253, 0]
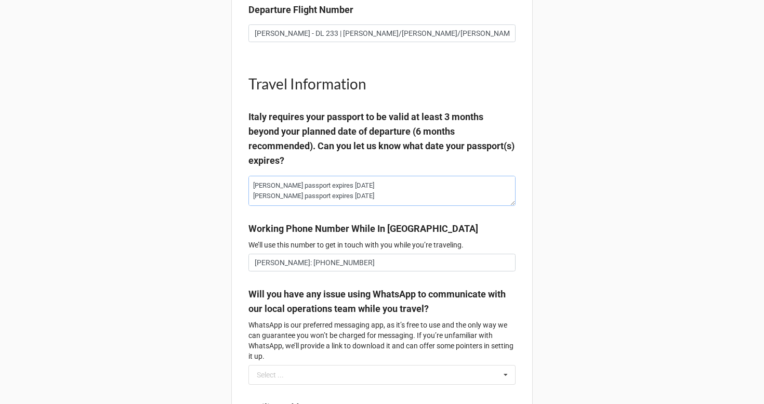
click at [424, 206] on textarea "[PERSON_NAME] passport expires [DATE] [PERSON_NAME] passport expires [DATE]" at bounding box center [381, 191] width 267 height 30
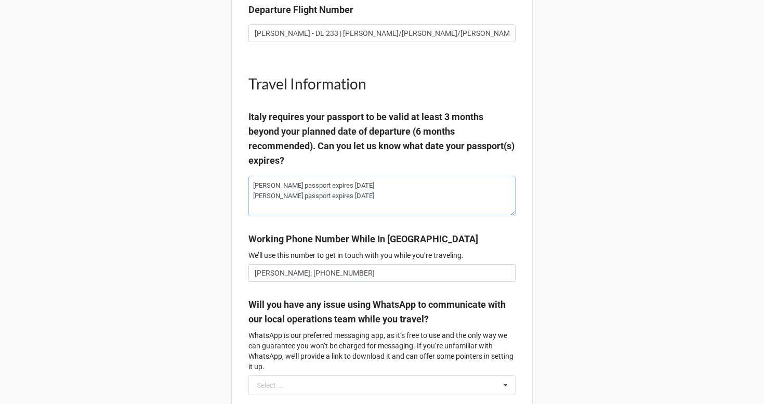
paste textarea "[PERSON_NAME]"
paste textarea "[DATE]"
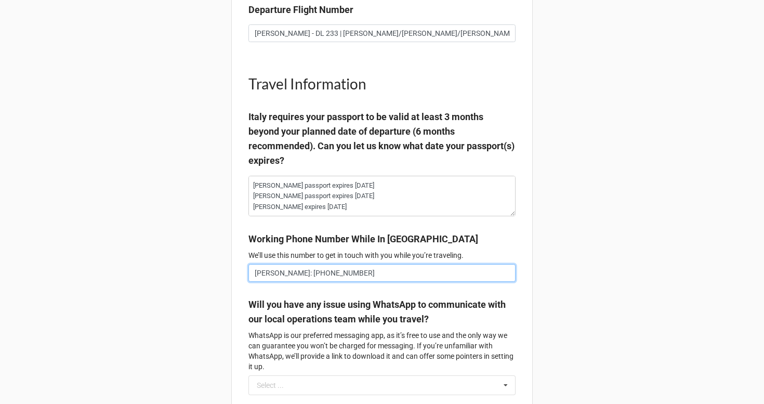
click at [396, 282] on input "[PERSON_NAME]: [PHONE_NUMBER]" at bounding box center [381, 273] width 267 height 18
paste input "[DATE]"
click at [253, 216] on textarea "[PERSON_NAME] passport expires [DATE] [PERSON_NAME] passport expires [DATE] [PE…" at bounding box center [381, 196] width 267 height 41
drag, startPoint x: 253, startPoint y: 224, endPoint x: 285, endPoint y: 219, distance: 32.6
click at [285, 216] on textarea "[PERSON_NAME] passport expires [DATE] [PERSON_NAME] passport expires [DATE] [PE…" at bounding box center [381, 196] width 267 height 41
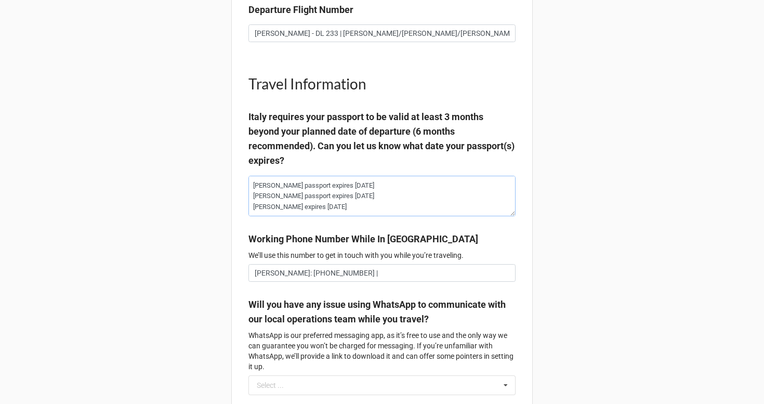
click at [248, 216] on textarea "[PERSON_NAME] passport expires [DATE] [PERSON_NAME] passport expires [DATE] [PE…" at bounding box center [381, 196] width 267 height 41
click at [254, 216] on textarea "[PERSON_NAME] passport expires [DATE] [PERSON_NAME] passport expires [DATE] [PE…" at bounding box center [381, 196] width 267 height 41
drag, startPoint x: 254, startPoint y: 220, endPoint x: 312, endPoint y: 220, distance: 58.7
click at [312, 216] on textarea "[PERSON_NAME] passport expires [DATE] [PERSON_NAME] passport expires [DATE] [PE…" at bounding box center [381, 196] width 267 height 41
click at [370, 282] on input "[PERSON_NAME]: [PHONE_NUMBER] |" at bounding box center [381, 273] width 267 height 18
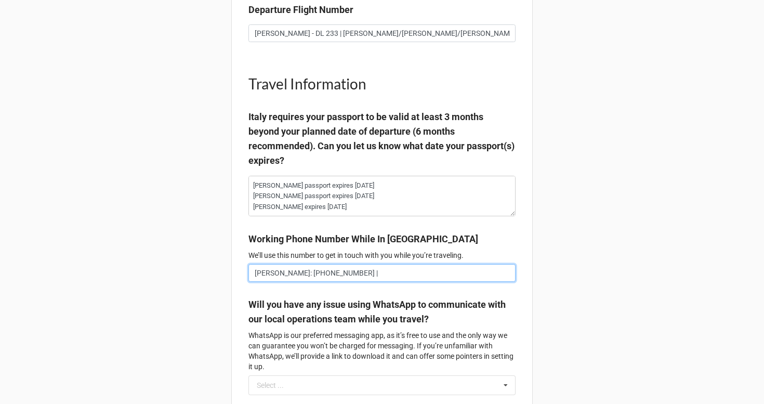
paste input "[PERSON_NAME]"
paste input "860.885.9173"
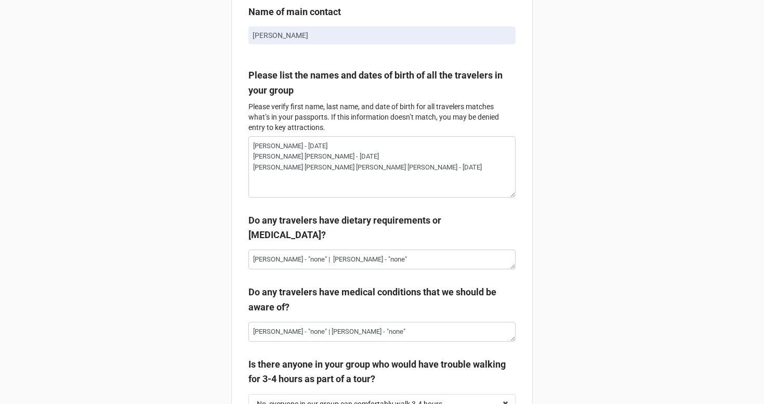
scroll to position [160, 0]
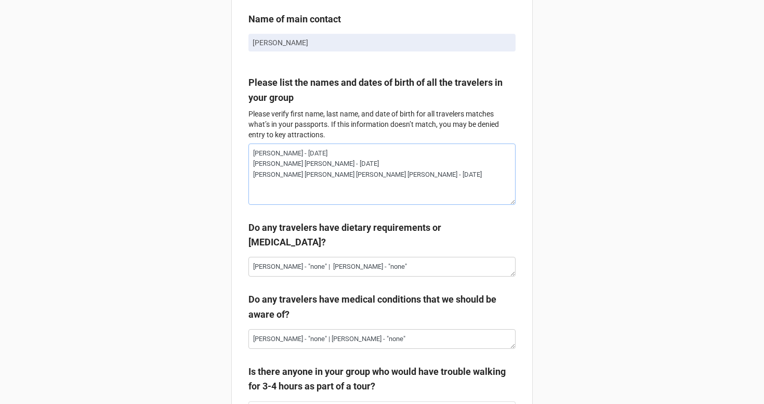
click at [401, 198] on textarea "[PERSON_NAME] - [DATE] [PERSON_NAME] [PERSON_NAME] - [DATE] [PERSON_NAME] [PERS…" at bounding box center [381, 173] width 267 height 61
click at [465, 177] on textarea "[PERSON_NAME] - [DATE] [PERSON_NAME] [PERSON_NAME] - [DATE] [PERSON_NAME] [PERS…" at bounding box center [381, 173] width 267 height 61
paste textarea "[DATE]"
click at [412, 188] on textarea "[PERSON_NAME] - [DATE] [PERSON_NAME] [PERSON_NAME] - [DATE] [PERSON_NAME] - [DA…" at bounding box center [381, 173] width 267 height 61
paste textarea "[DATE]"
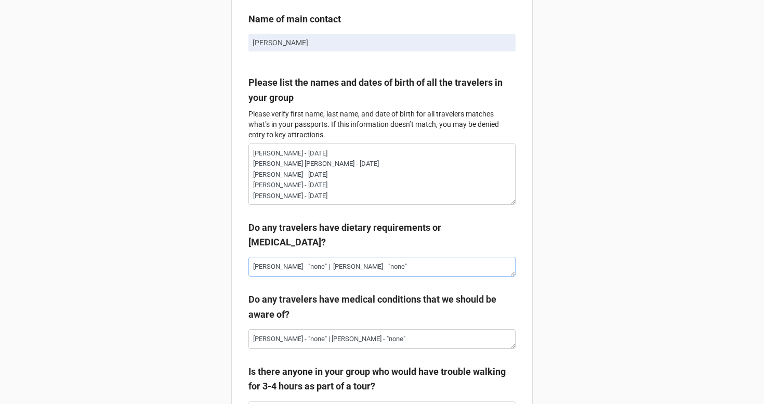
click at [415, 268] on textarea "[PERSON_NAME] - "none" | [PERSON_NAME] - "none"" at bounding box center [381, 267] width 267 height 20
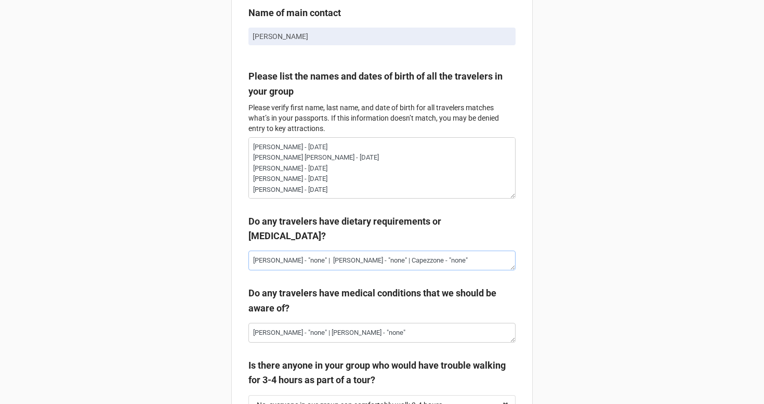
scroll to position [169, 0]
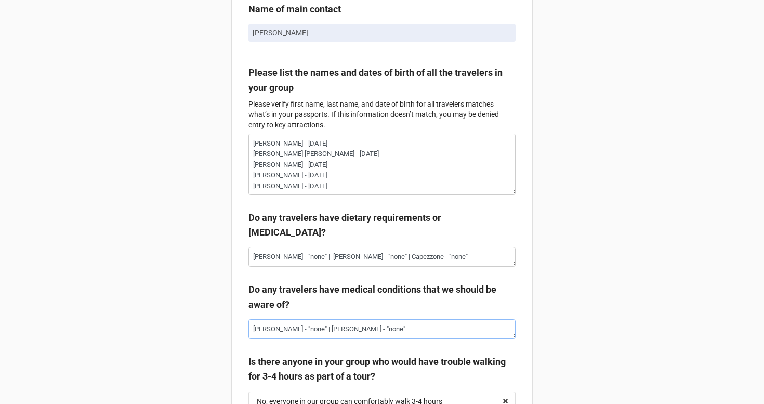
click at [383, 333] on textarea "[PERSON_NAME] - "none" | [PERSON_NAME] - "none"" at bounding box center [381, 329] width 267 height 20
paste textarea "| Capezzone"
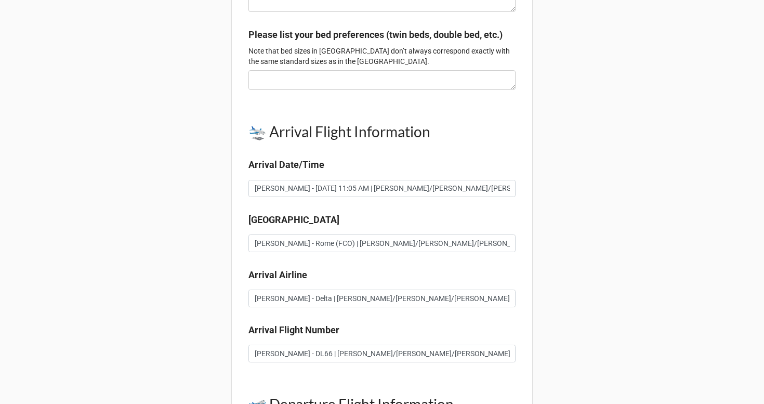
scroll to position [676, 0]
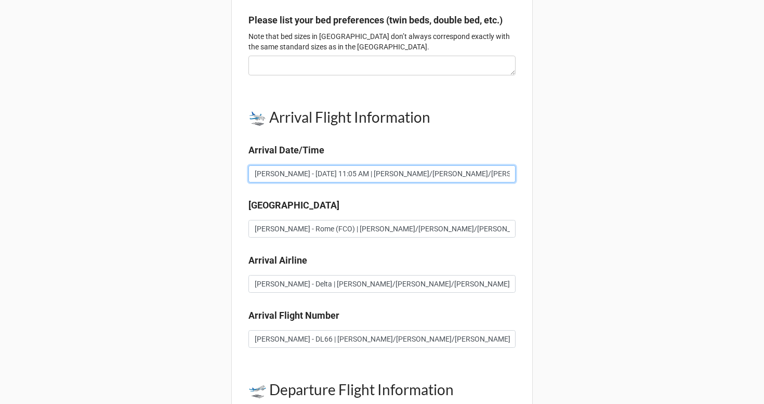
click at [495, 183] on input "[PERSON_NAME] - [DATE] 11:05 AM | [PERSON_NAME]/[PERSON_NAME]/[PERSON_NAME] - […" at bounding box center [381, 174] width 267 height 18
paste input "| Capezzone"
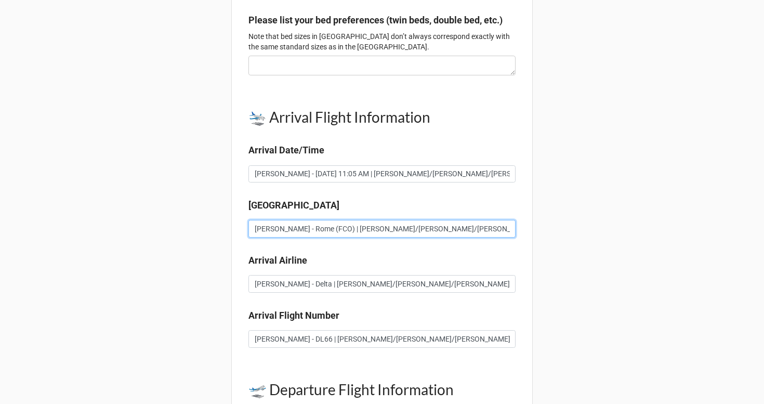
click at [489, 238] on input "[PERSON_NAME] - Rome (FCO) | [PERSON_NAME]/[PERSON_NAME]/[PERSON_NAME] (FCO)" at bounding box center [381, 229] width 267 height 18
paste input "| Capezzone"
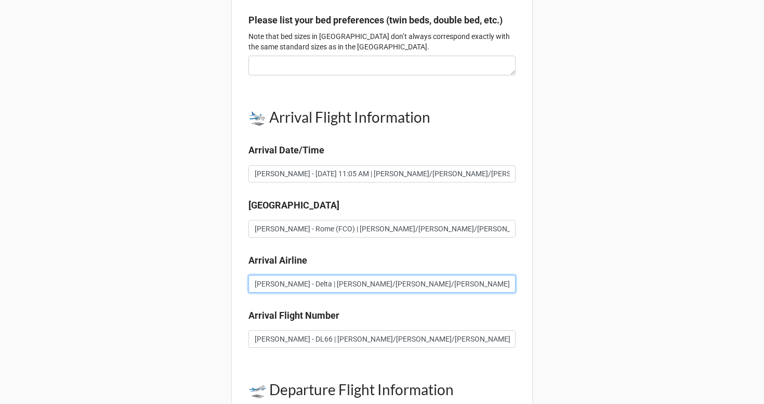
click at [473, 293] on input "[PERSON_NAME] - Delta | [PERSON_NAME]/[PERSON_NAME]/[PERSON_NAME]" at bounding box center [381, 284] width 267 height 18
click at [471, 293] on input "[PERSON_NAME] - Delta | [PERSON_NAME]/[PERSON_NAME]/[PERSON_NAME]" at bounding box center [381, 284] width 267 height 18
paste input "| Capezzone"
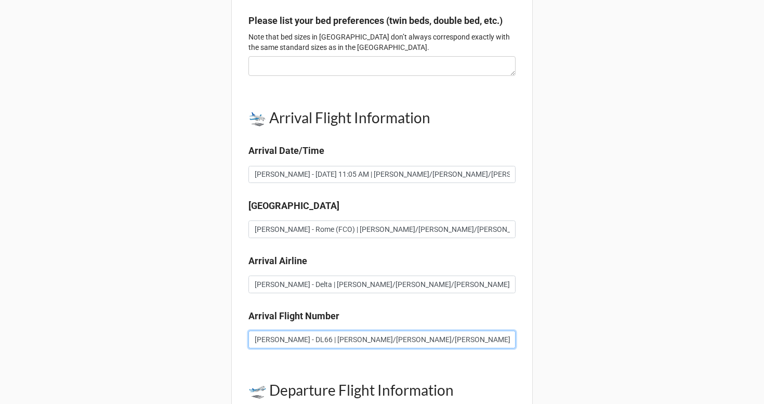
click at [459, 346] on input "[PERSON_NAME] - DL66 | [PERSON_NAME]/[PERSON_NAME]/[PERSON_NAME] - AF3626" at bounding box center [381, 340] width 267 height 18
click at [465, 348] on input "[PERSON_NAME] - DL66 | [PERSON_NAME]/[PERSON_NAME]/[PERSON_NAME] - AF3626" at bounding box center [381, 340] width 267 height 18
paste input "| Capezzone"
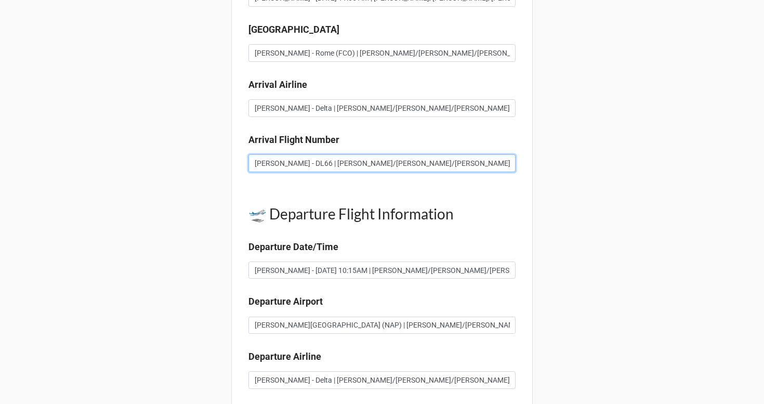
scroll to position [849, 0]
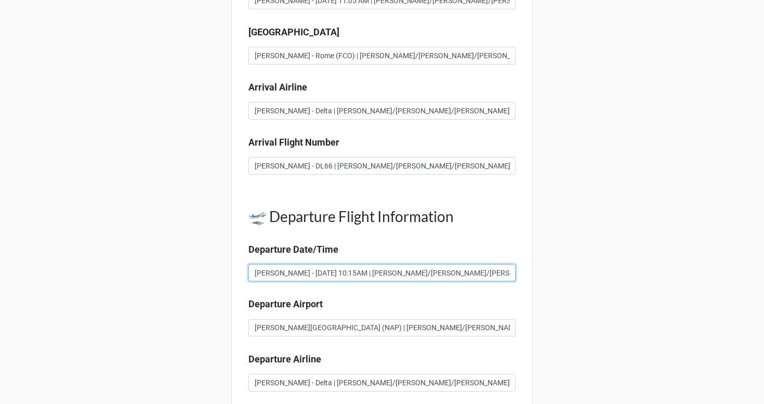
click at [498, 282] on input "[PERSON_NAME] - [DATE] 10:15AM | [PERSON_NAME]/[PERSON_NAME]/[PERSON_NAME] - [D…" at bounding box center [381, 273] width 267 height 18
click at [495, 282] on input "[PERSON_NAME] - [DATE] 10:15AM | [PERSON_NAME]/[PERSON_NAME]/[PERSON_NAME] - [D…" at bounding box center [381, 273] width 267 height 18
paste input "| Capezzone"
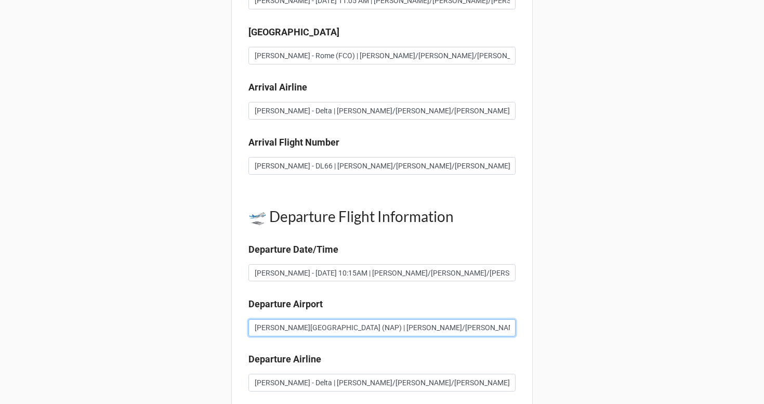
click at [481, 337] on input "[PERSON_NAME][GEOGRAPHIC_DATA] (NAP) | [PERSON_NAME]/[PERSON_NAME]/[PERSON_NAME…" at bounding box center [381, 328] width 267 height 18
paste input "| Capezzone"
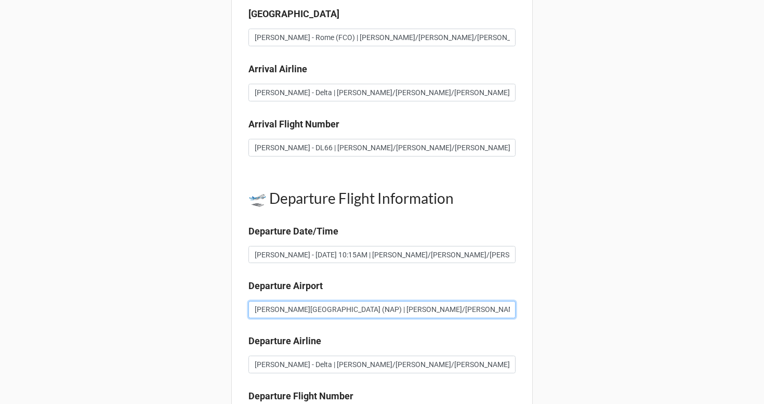
scroll to position [873, 0]
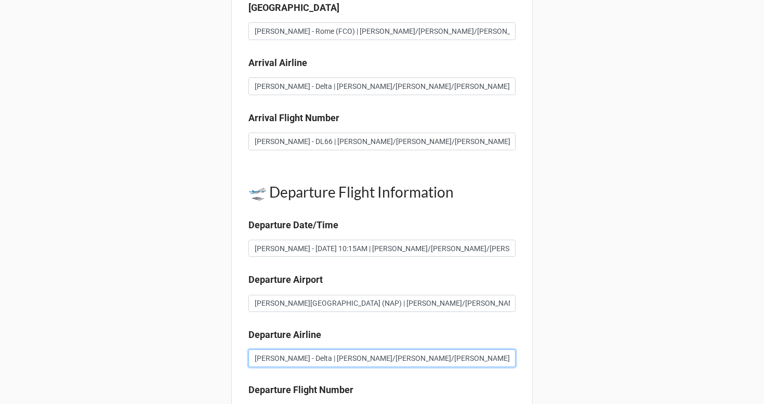
click at [468, 367] on input "[PERSON_NAME] - Delta | [PERSON_NAME]/[PERSON_NAME]/[PERSON_NAME]" at bounding box center [381, 358] width 267 height 18
paste input "| Capezzone"
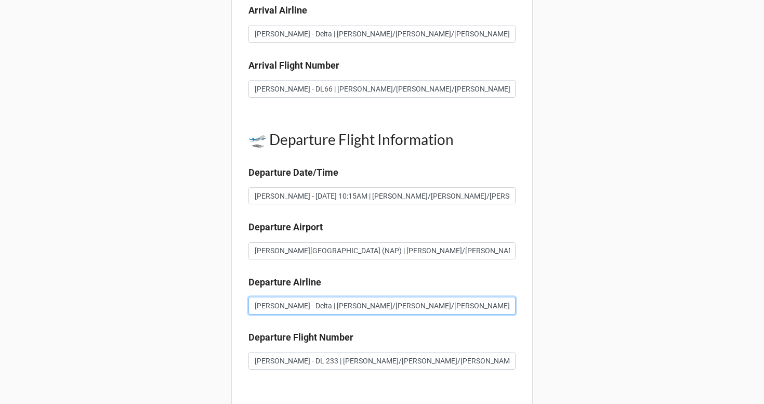
scroll to position [934, 0]
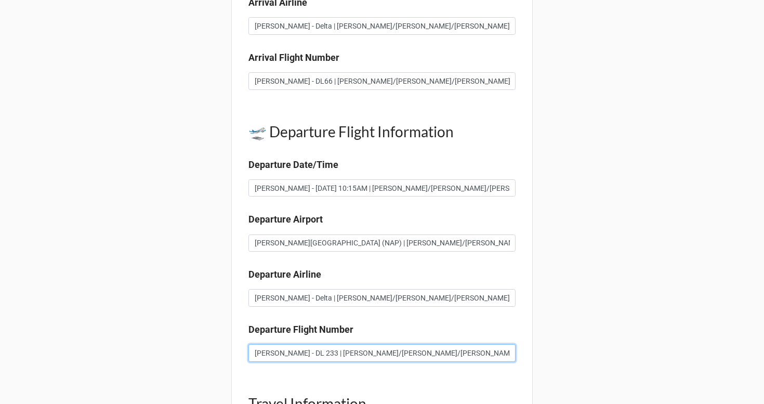
click at [448, 362] on input "[PERSON_NAME] - DL 233 | [PERSON_NAME]/[PERSON_NAME]/[PERSON_NAME] - AF3556" at bounding box center [381, 353] width 267 height 18
paste input "| Capezzone"
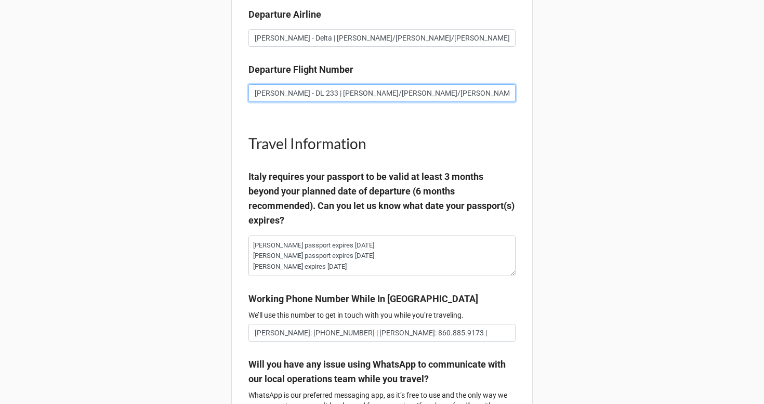
scroll to position [1225, 0]
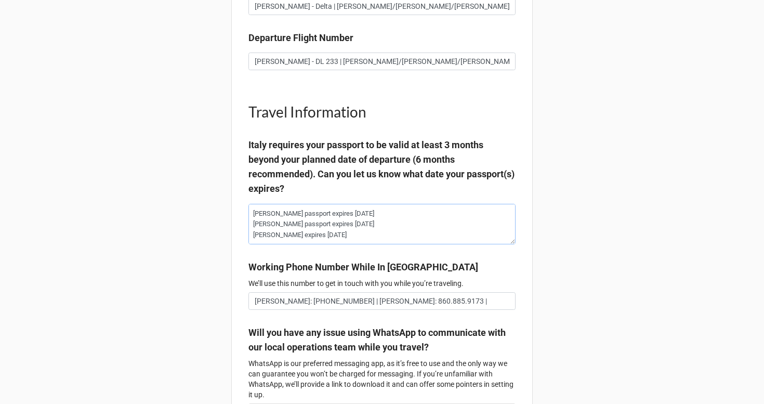
click at [429, 244] on textarea "[PERSON_NAME] passport expires [DATE] [PERSON_NAME] passport expires [DATE] [PE…" at bounding box center [381, 224] width 267 height 41
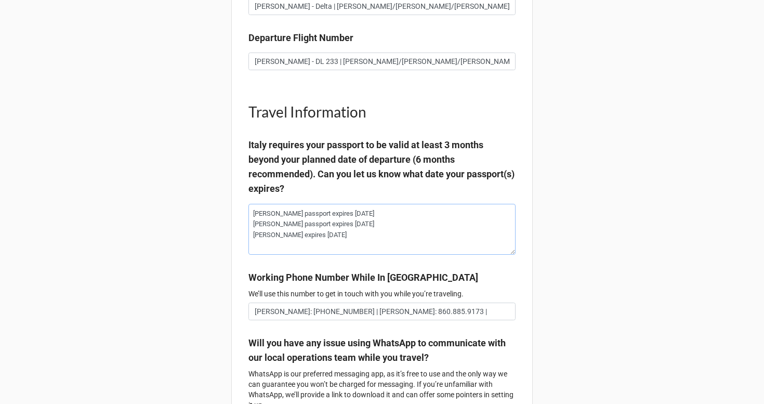
paste textarea "[PERSON_NAME]"
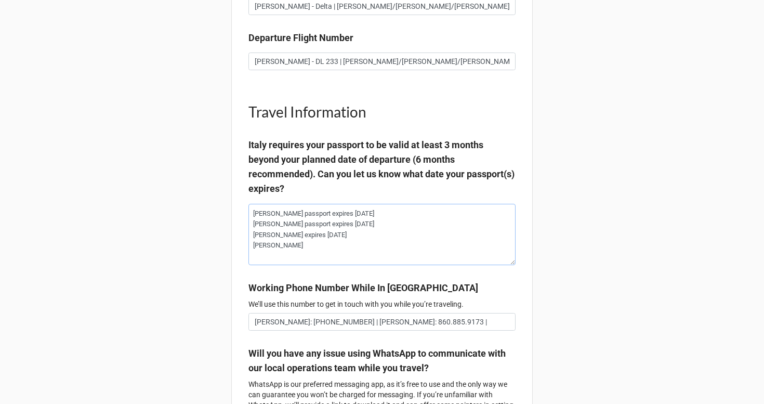
paste textarea "[PERSON_NAME]"
click at [389, 264] on textarea "[PERSON_NAME] passport expires [DATE] [PERSON_NAME] passport expires [DATE] [PE…" at bounding box center [381, 234] width 267 height 61
click at [391, 259] on textarea "[PERSON_NAME] passport expires [DATE] [PERSON_NAME] passport expires [DATE] [PE…" at bounding box center [381, 234] width 267 height 61
paste textarea "[DATE]"
click at [448, 257] on textarea "[PERSON_NAME] passport expires [DATE] [PERSON_NAME] passport expires [DATE] [PE…" at bounding box center [381, 234] width 267 height 61
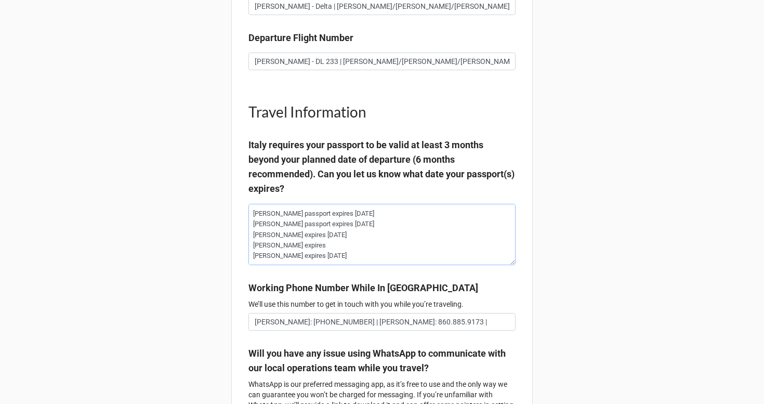
paste textarea "[DATE]"
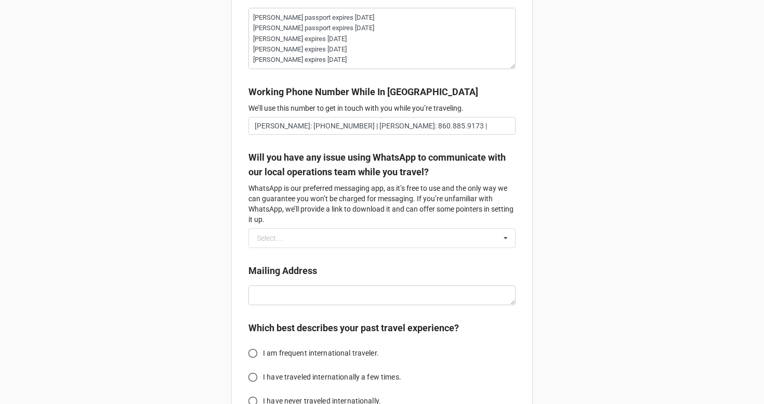
scroll to position [1419, 0]
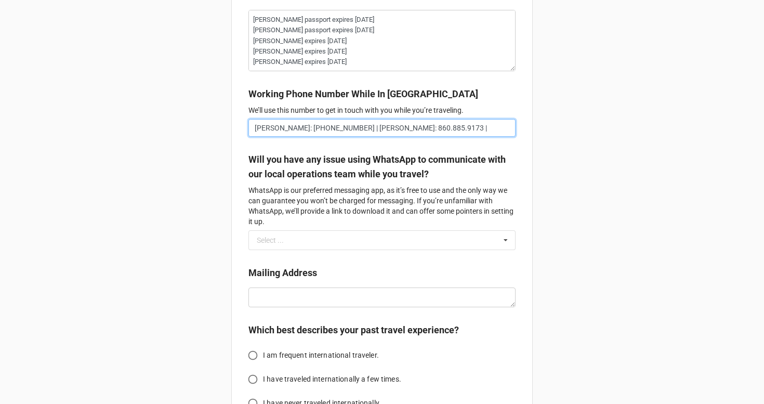
click at [500, 137] on input "[PERSON_NAME]: [PHONE_NUMBER] | [PERSON_NAME]: 860.885.9173 |" at bounding box center [381, 128] width 267 height 18
paste input "[PERSON_NAME]"
paste input "[PHONE_NUMBER]"
paste input "[PERSON_NAME]"
paste input "[PHONE_NUMBER]"
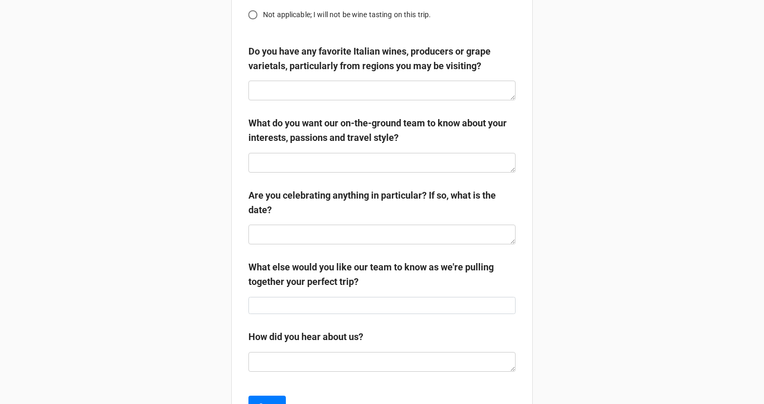
scroll to position [2068, 0]
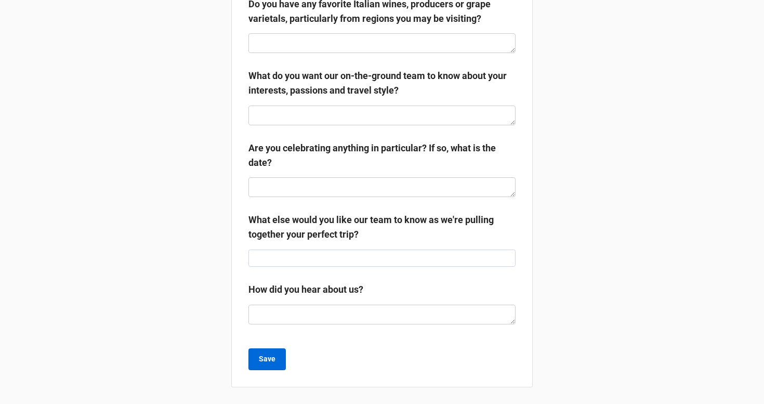
click at [261, 365] on button "Save" at bounding box center [266, 359] width 37 height 22
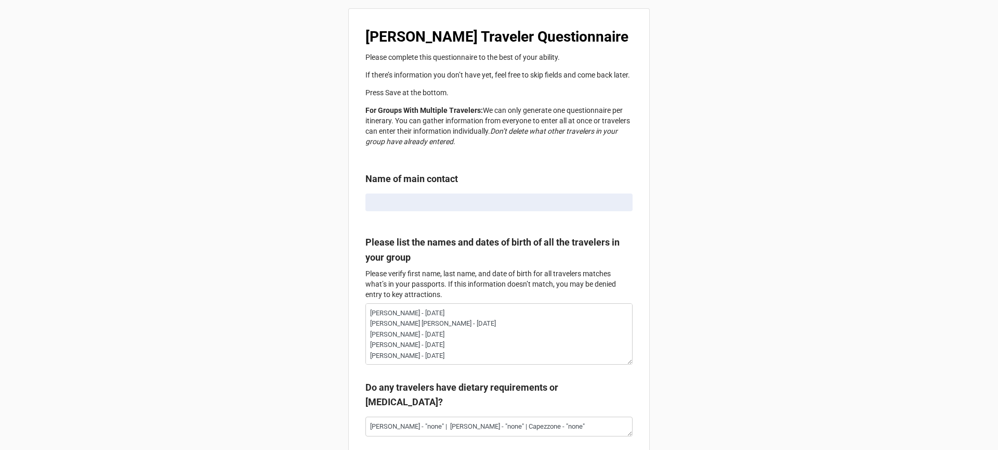
type textarea "x"
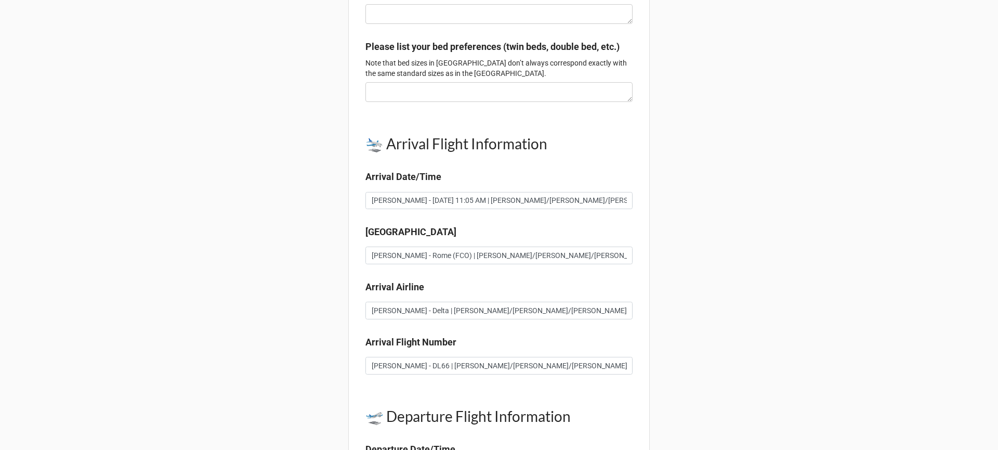
scroll to position [663, 0]
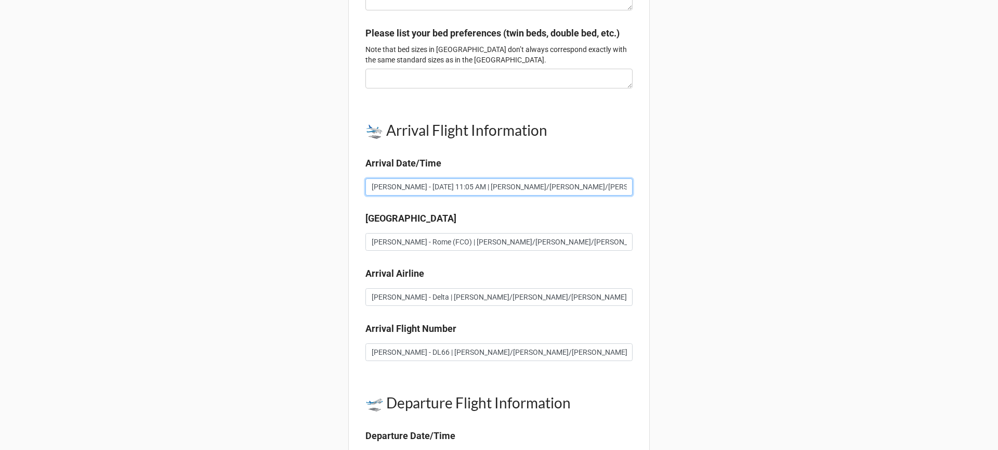
click at [462, 196] on input "[PERSON_NAME] - [DATE] 11:05 AM | [PERSON_NAME]/[PERSON_NAME]/[PERSON_NAME] - […" at bounding box center [498, 187] width 267 height 18
click at [458, 196] on input "[PERSON_NAME] - [DATE] 11:05 AM | [PERSON_NAME]/[PERSON_NAME]/[PERSON_NAME] - […" at bounding box center [498, 187] width 267 height 18
drag, startPoint x: 458, startPoint y: 202, endPoint x: 522, endPoint y: 201, distance: 64.5
click at [522, 196] on input "[PERSON_NAME] - [DATE] 11:05 AM | [PERSON_NAME]/[PERSON_NAME]/[PERSON_NAME] - […" at bounding box center [498, 187] width 267 height 18
click at [605, 196] on input "[PERSON_NAME] - [DATE] 11:05 AM | [PERSON_NAME]/[PERSON_NAME]/[PERSON_NAME] - […" at bounding box center [498, 187] width 267 height 18
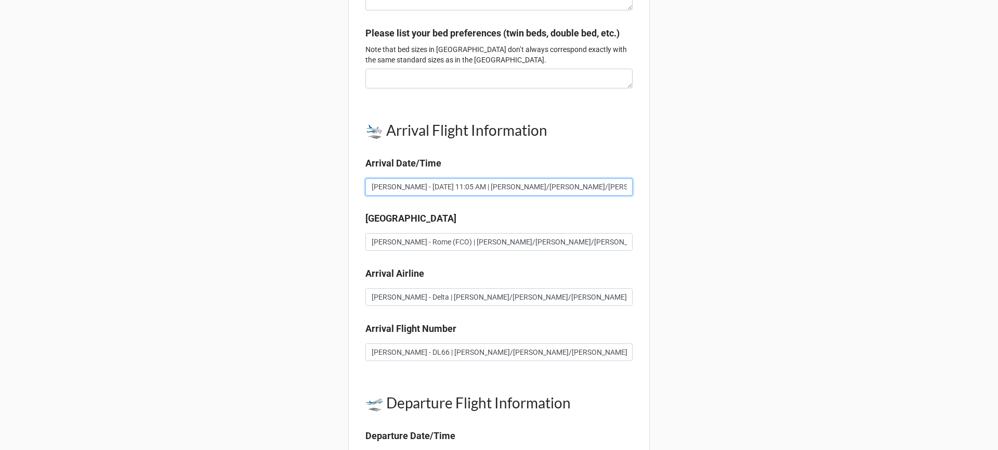
click at [605, 196] on input "[PERSON_NAME] - [DATE] 11:05 AM | [PERSON_NAME]/[PERSON_NAME]/[PERSON_NAME] - […" at bounding box center [498, 187] width 267 height 18
drag, startPoint x: 593, startPoint y: 203, endPoint x: 691, endPoint y: 203, distance: 97.7
click at [601, 251] on input "[PERSON_NAME] - Rome (FCO) | [PERSON_NAME]/[PERSON_NAME]/[PERSON_NAME] - Rome (…" at bounding box center [498, 242] width 267 height 18
drag, startPoint x: 601, startPoint y: 260, endPoint x: 665, endPoint y: 255, distance: 63.6
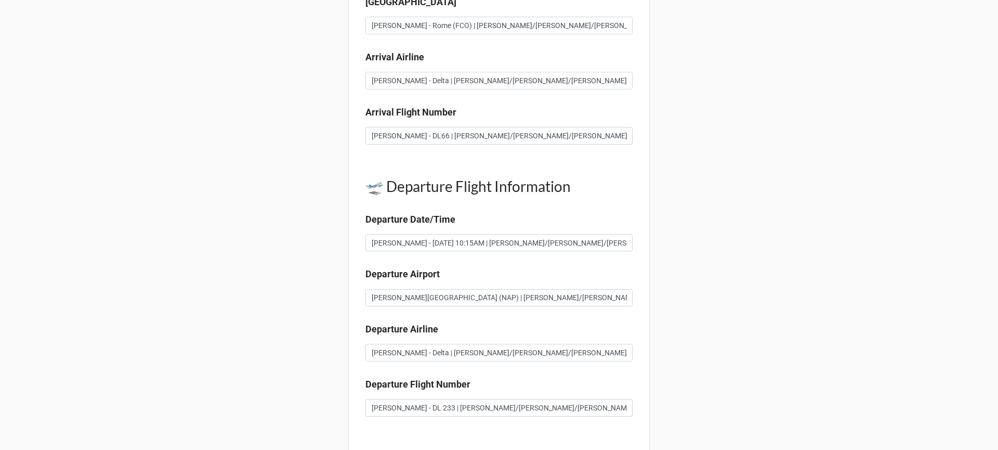
scroll to position [892, 0]
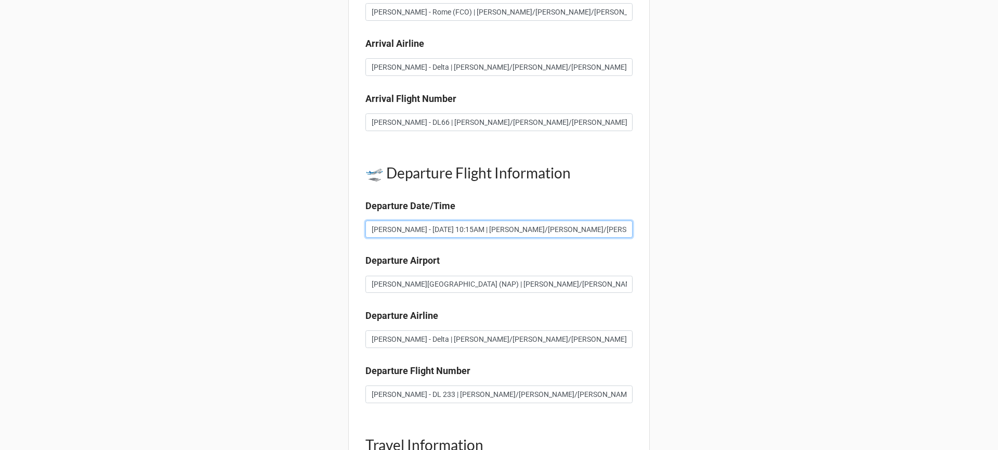
drag, startPoint x: 597, startPoint y: 245, endPoint x: 654, endPoint y: 245, distance: 57.7
click at [654, 245] on div "Ciao Andiamo Traveler Questionnaire Please complete this questionnaire to the b…" at bounding box center [499, 340] width 998 height 2464
drag, startPoint x: 593, startPoint y: 298, endPoint x: 723, endPoint y: 297, distance: 130.0
click at [722, 297] on div "Ciao Andiamo Traveler Questionnaire Please complete this questionnaire to the b…" at bounding box center [499, 340] width 998 height 2464
click at [537, 238] on input "[PERSON_NAME] - [DATE] 10:15AM | [PERSON_NAME]/[PERSON_NAME]/[PERSON_NAME] - [D…" at bounding box center [498, 229] width 267 height 18
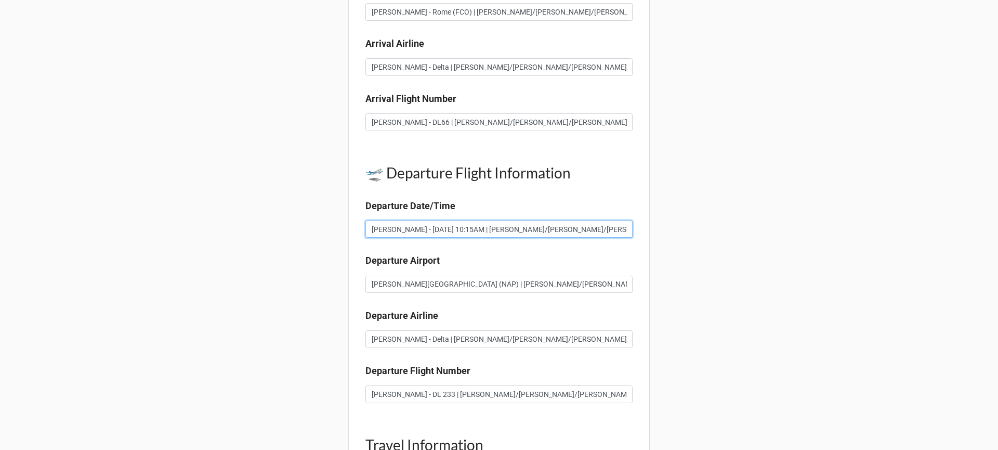
click at [481, 238] on input "[PERSON_NAME] - [DATE] 10:15AM | [PERSON_NAME]/[PERSON_NAME]/[PERSON_NAME] - [D…" at bounding box center [498, 229] width 267 height 18
click at [455, 238] on input "[PERSON_NAME] - [DATE] 10:15AM | [PERSON_NAME]/[PERSON_NAME]/[PERSON_NAME] - [D…" at bounding box center [498, 229] width 267 height 18
drag, startPoint x: 455, startPoint y: 244, endPoint x: 522, endPoint y: 245, distance: 66.5
click at [522, 238] on input "[PERSON_NAME] - [DATE] 10:15AM | [PERSON_NAME]/[PERSON_NAME]/[PERSON_NAME] - [D…" at bounding box center [498, 229] width 267 height 18
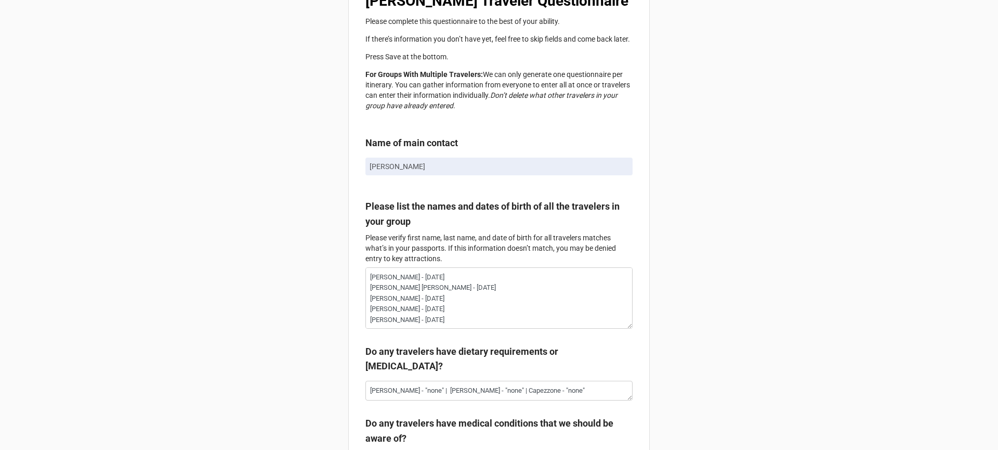
scroll to position [43, 0]
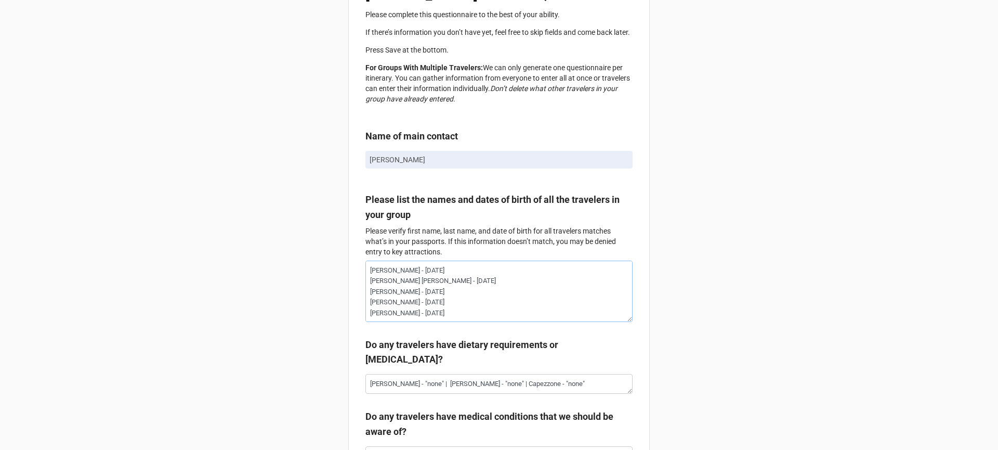
click at [369, 273] on textarea "[PERSON_NAME] - [DATE] [PERSON_NAME] [PERSON_NAME] - [DATE] [PERSON_NAME] - [DA…" at bounding box center [498, 290] width 267 height 61
drag, startPoint x: 369, startPoint y: 273, endPoint x: 414, endPoint y: 274, distance: 45.2
click at [414, 274] on textarea "[PERSON_NAME] - [DATE] [PERSON_NAME] [PERSON_NAME] - [DATE] [PERSON_NAME] - [DA…" at bounding box center [498, 290] width 267 height 61
click at [378, 290] on textarea "[PERSON_NAME] - [DATE] [PERSON_NAME] [PERSON_NAME] - [DATE] [PERSON_NAME] - [DA…" at bounding box center [498, 290] width 267 height 61
click at [379, 285] on textarea "[PERSON_NAME] - [DATE] [PERSON_NAME] [PERSON_NAME] - [DATE] [PERSON_NAME] - [DA…" at bounding box center [498, 290] width 267 height 61
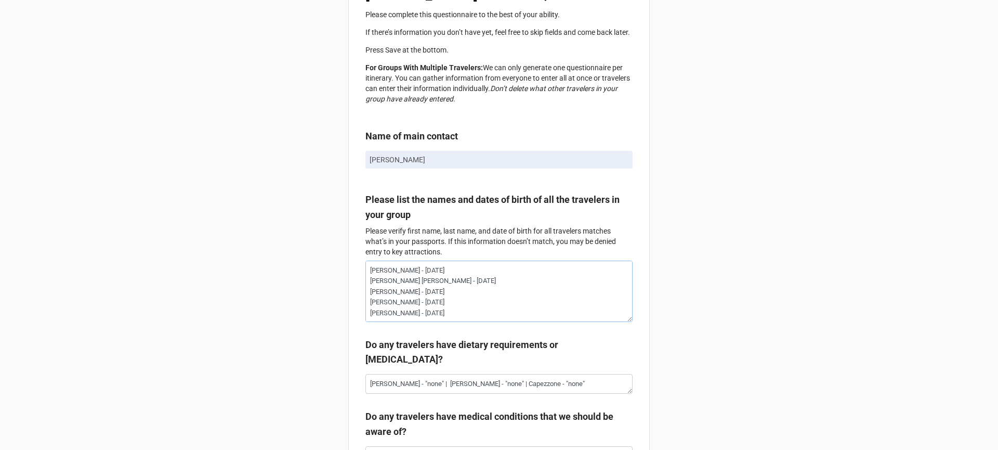
drag, startPoint x: 379, startPoint y: 285, endPoint x: 421, endPoint y: 285, distance: 42.1
click at [421, 285] on textarea "[PERSON_NAME] - [DATE] [PERSON_NAME] [PERSON_NAME] - [DATE] [PERSON_NAME] - [DA…" at bounding box center [498, 290] width 267 height 61
click at [379, 297] on textarea "[PERSON_NAME] - [DATE] [PERSON_NAME] [PERSON_NAME] - [DATE] [PERSON_NAME] - [DA…" at bounding box center [498, 290] width 267 height 61
drag, startPoint x: 379, startPoint y: 297, endPoint x: 423, endPoint y: 298, distance: 43.7
click at [423, 298] on textarea "[PERSON_NAME] - [DATE] [PERSON_NAME] [PERSON_NAME] - [DATE] [PERSON_NAME] - [DA…" at bounding box center [498, 290] width 267 height 61
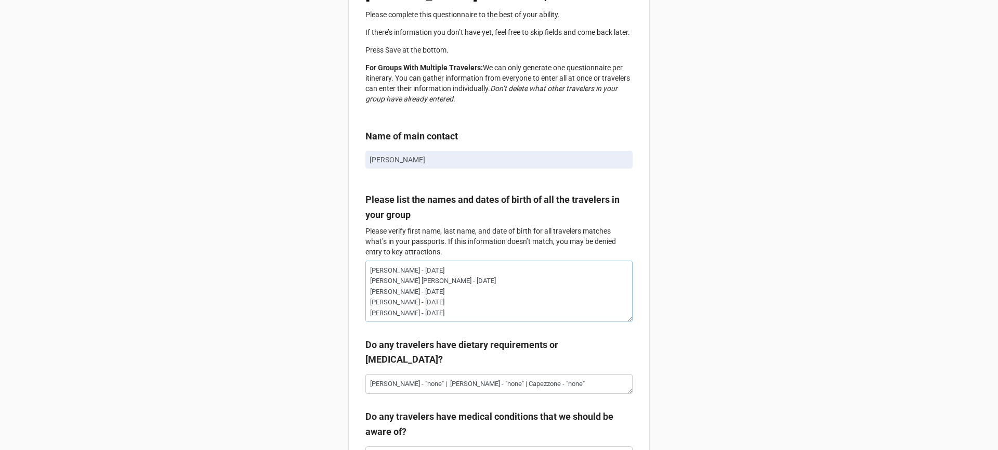
click at [371, 305] on textarea "[PERSON_NAME] - [DATE] [PERSON_NAME] [PERSON_NAME] - [DATE] [PERSON_NAME] - [DA…" at bounding box center [498, 290] width 267 height 61
drag, startPoint x: 371, startPoint y: 305, endPoint x: 390, endPoint y: 307, distance: 19.3
click at [390, 307] on textarea "[PERSON_NAME] - [DATE] [PERSON_NAME] [PERSON_NAME] - [DATE] [PERSON_NAME] - [DA…" at bounding box center [498, 290] width 267 height 61
click at [375, 317] on textarea "[PERSON_NAME] - [DATE] [PERSON_NAME] [PERSON_NAME] - [DATE] [PERSON_NAME] - [DA…" at bounding box center [498, 290] width 267 height 61
drag, startPoint x: 375, startPoint y: 317, endPoint x: 424, endPoint y: 317, distance: 48.9
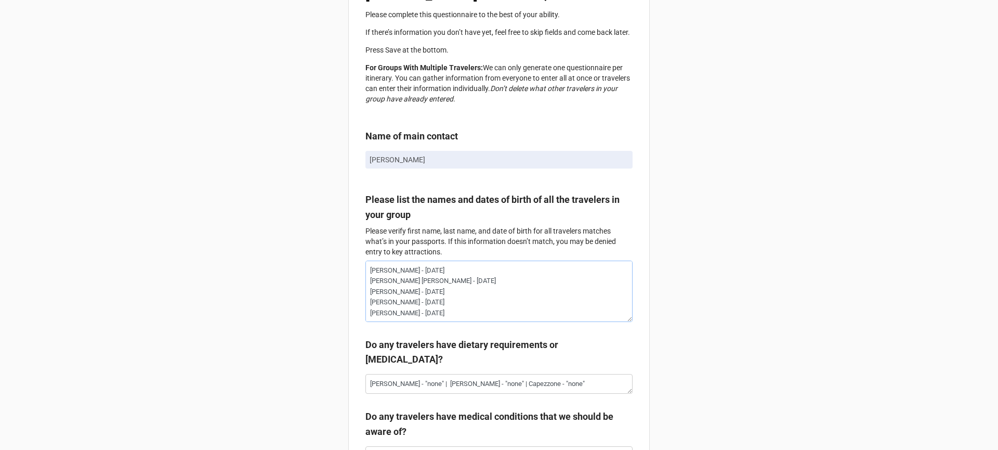
click at [424, 317] on textarea "[PERSON_NAME] - [DATE] [PERSON_NAME] [PERSON_NAME] - [DATE] [PERSON_NAME] - [DA…" at bounding box center [498, 290] width 267 height 61
drag, startPoint x: 759, startPoint y: 58, endPoint x: 710, endPoint y: 83, distance: 55.3
